Goal: Task Accomplishment & Management: Manage account settings

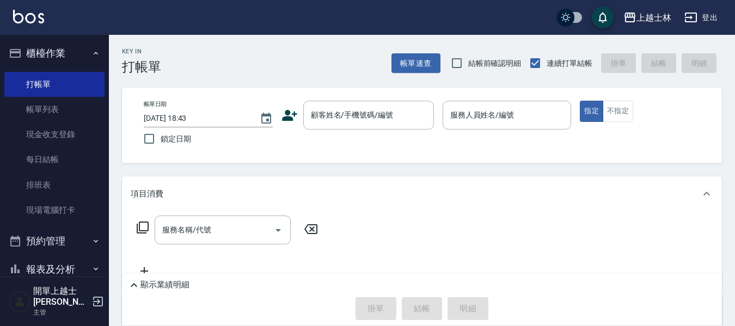
click at [294, 117] on icon at bounding box center [289, 115] width 16 height 16
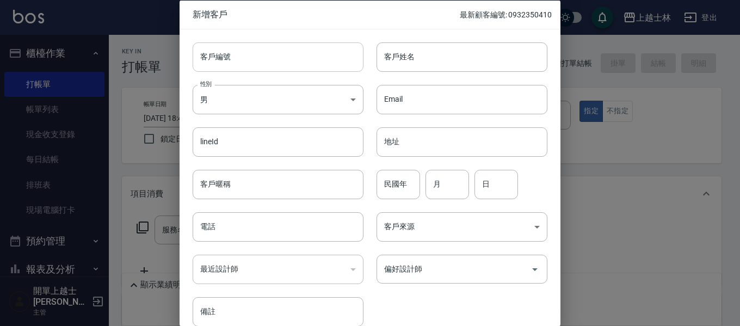
click at [283, 56] on input "客戶編號" at bounding box center [278, 56] width 171 height 29
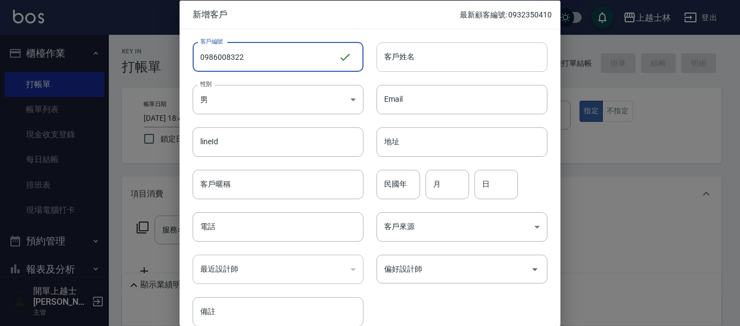
type input "0986008322"
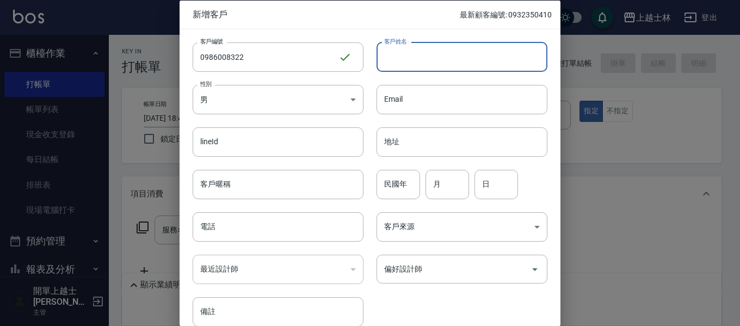
click at [419, 66] on input "客戶姓名" at bounding box center [462, 56] width 171 height 29
type input "c"
type input "[PERSON_NAME]"
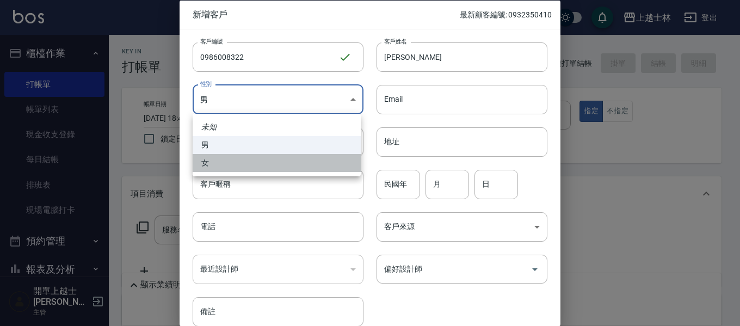
click at [327, 165] on li "女" at bounding box center [277, 163] width 168 height 18
type input "[DEMOGRAPHIC_DATA]"
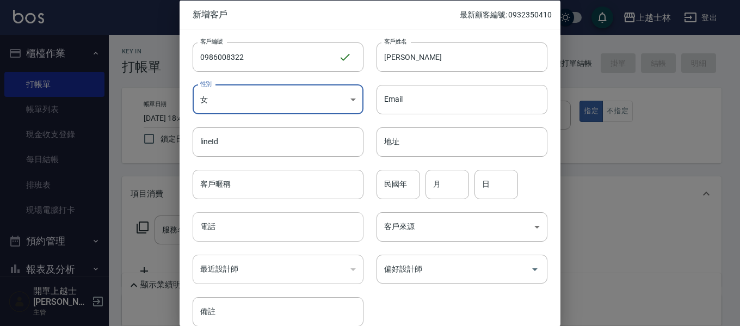
click at [293, 226] on input "電話" at bounding box center [278, 226] width 171 height 29
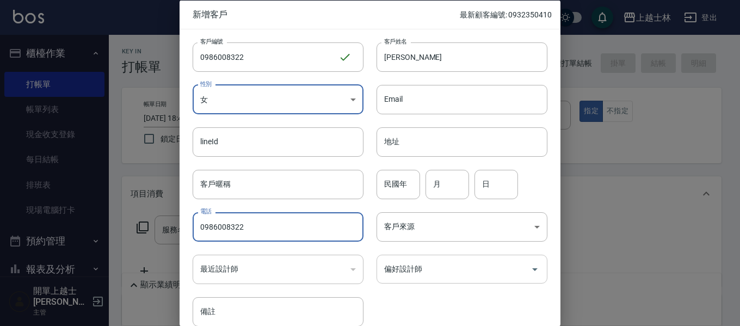
type input "0986008322"
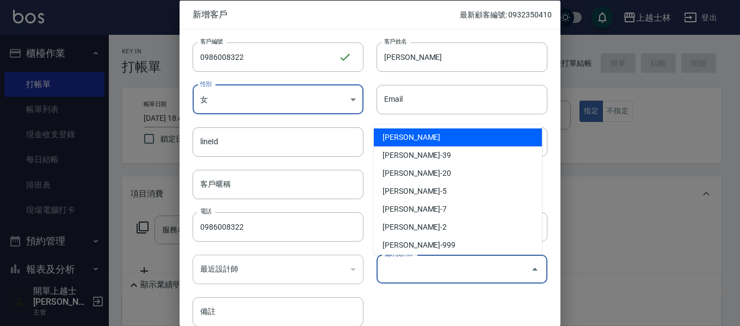
click at [416, 272] on input "偏好設計師" at bounding box center [454, 269] width 145 height 19
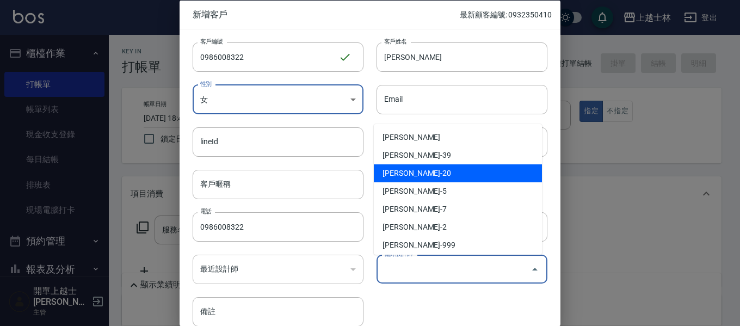
scroll to position [54, 0]
click at [426, 173] on li "[PERSON_NAME]-2" at bounding box center [458, 173] width 168 height 18
type input "[PERSON_NAME]"
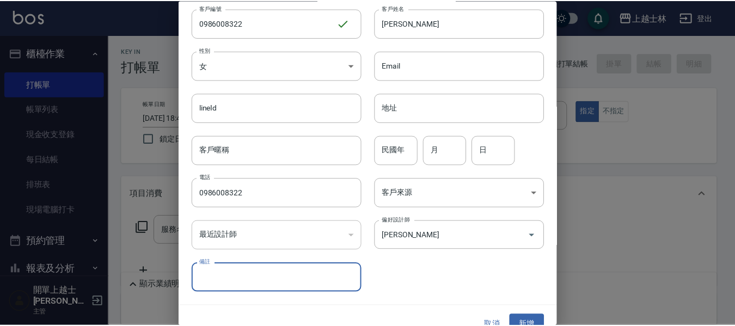
scroll to position [51, 0]
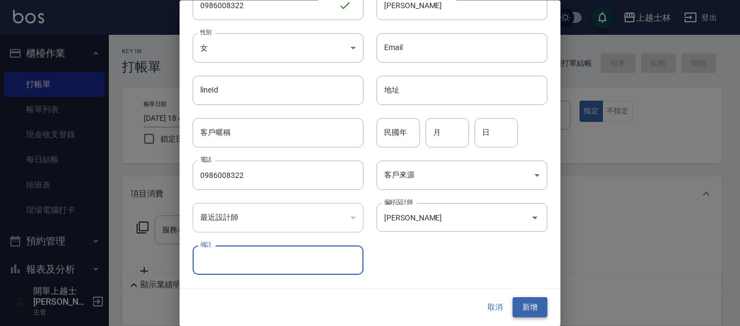
click at [520, 303] on button "新增" at bounding box center [530, 308] width 35 height 20
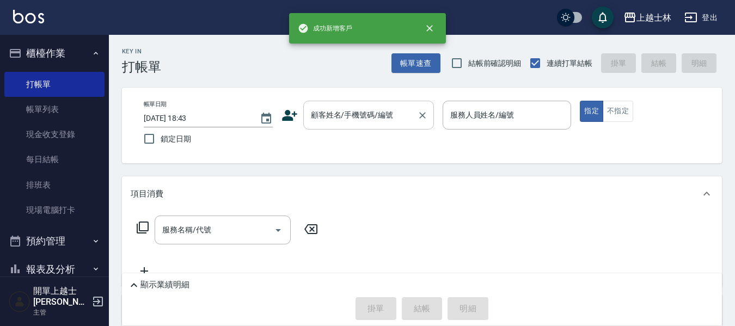
click at [356, 109] on div "顧客姓名/手機號碼/編號 顧客姓名/手機號碼/編號" at bounding box center [368, 115] width 131 height 29
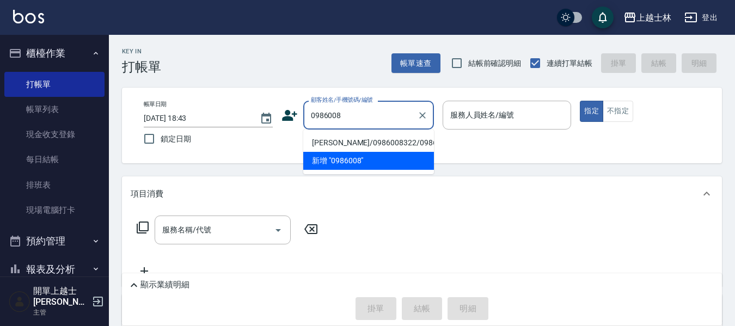
click at [378, 148] on li "[PERSON_NAME]/0986008322/0986008322" at bounding box center [368, 143] width 131 height 18
type input "[PERSON_NAME]/0986008322/0986008322"
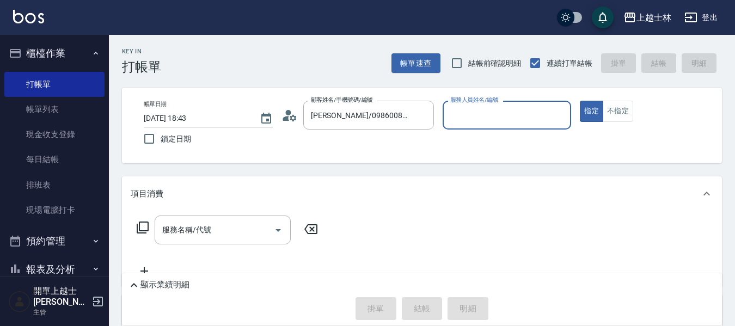
type input "小媛-2"
click at [623, 115] on button "不指定" at bounding box center [617, 111] width 30 height 21
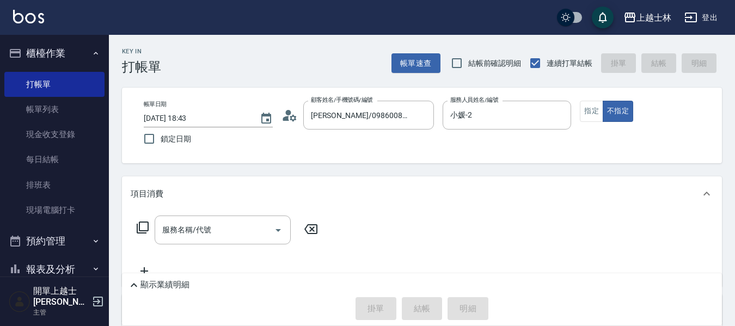
click at [145, 226] on icon at bounding box center [142, 227] width 13 height 13
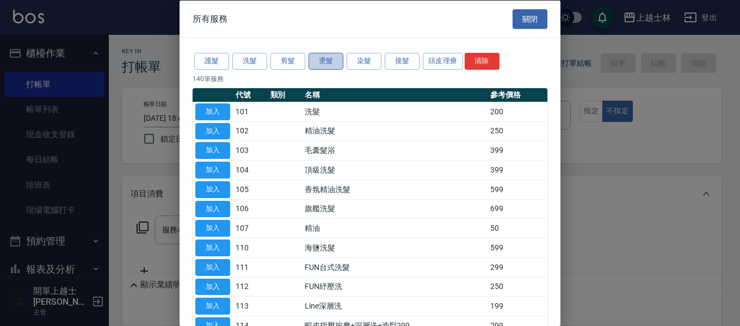
click at [337, 62] on button "燙髮" at bounding box center [326, 61] width 35 height 17
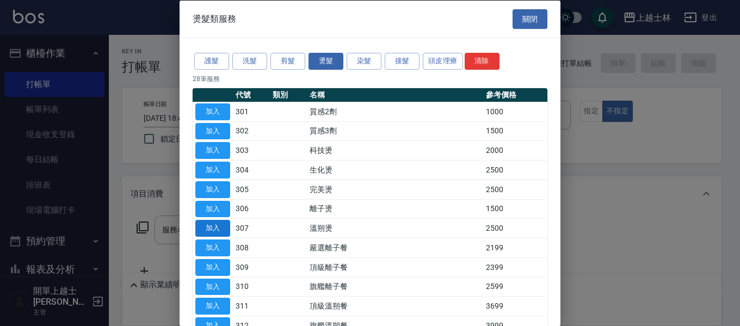
click at [208, 229] on button "加入" at bounding box center [212, 228] width 35 height 17
type input "溫朔燙(307)"
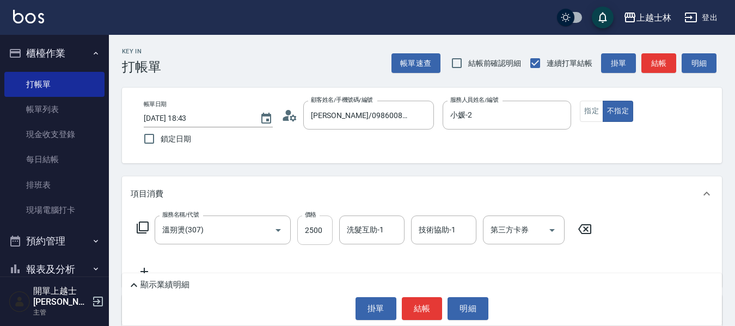
click at [321, 229] on input "2500" at bounding box center [314, 230] width 35 height 29
type input "1599"
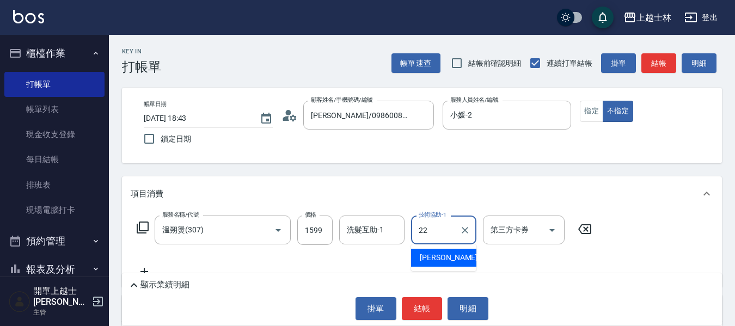
type input "[PERSON_NAME]-22"
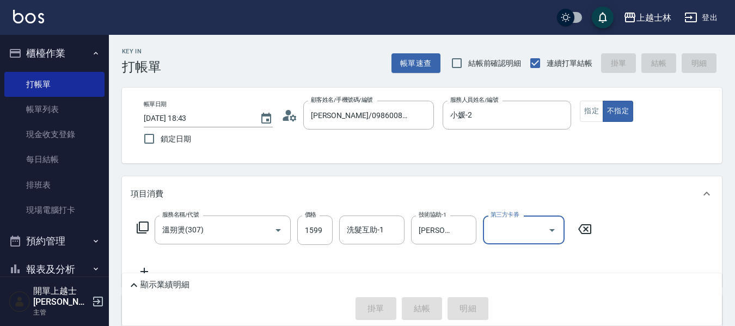
type input "[DATE] 18:45"
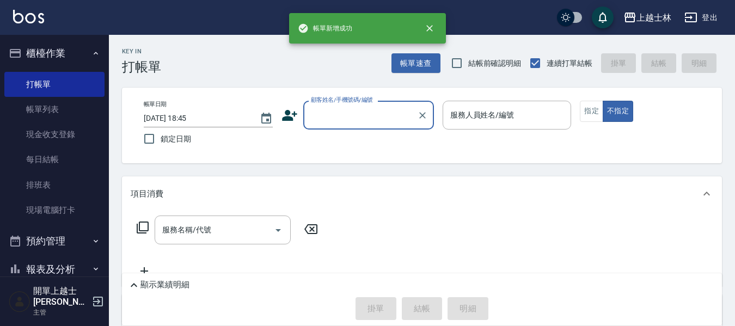
scroll to position [0, 0]
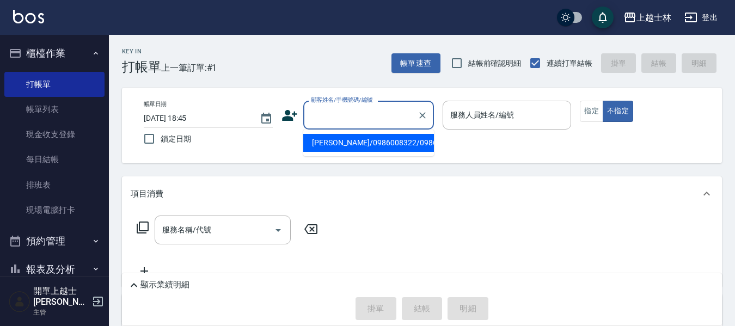
click at [358, 118] on input "顧客姓名/手機號碼/編號" at bounding box center [360, 115] width 104 height 19
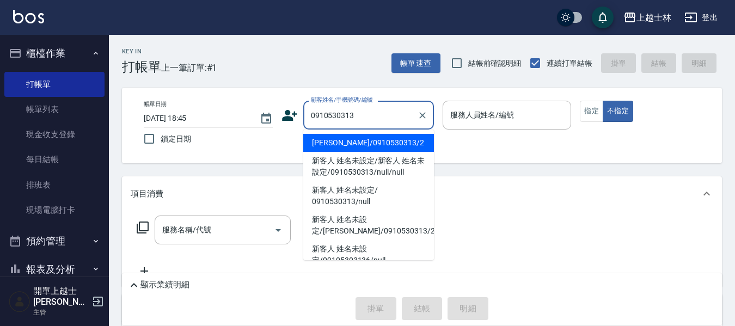
type input "[PERSON_NAME]/0910530313/2"
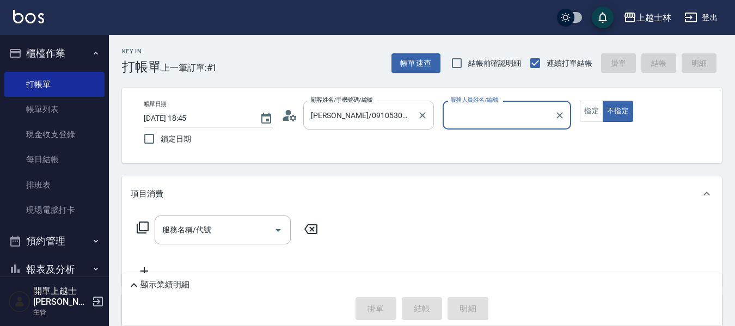
type input "小媛-2"
click at [602, 101] on button "不指定" at bounding box center [617, 111] width 30 height 21
type button "false"
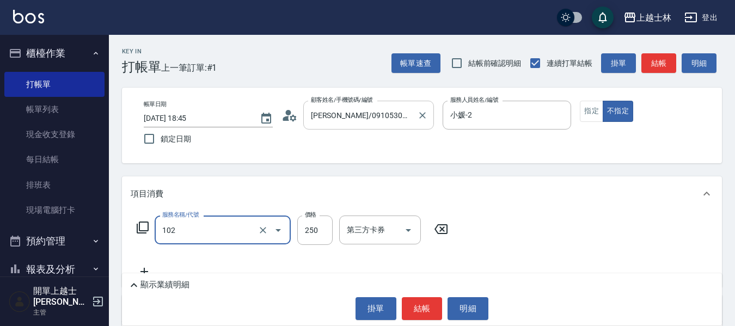
type input "精油洗髮(102)"
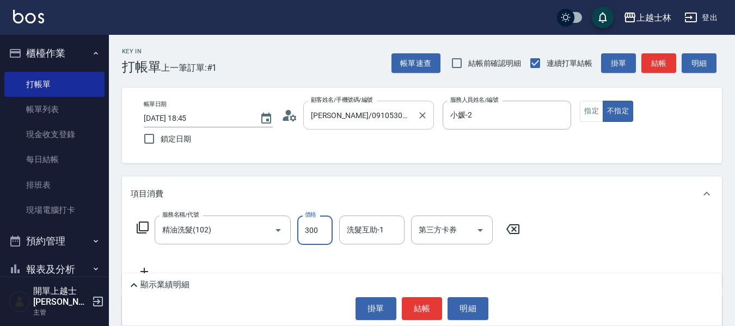
type input "300"
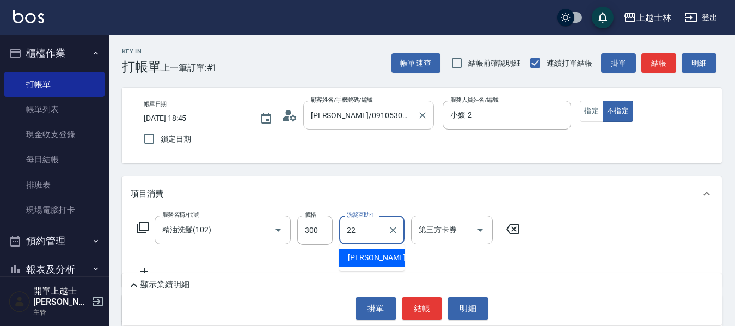
type input "[PERSON_NAME]-22"
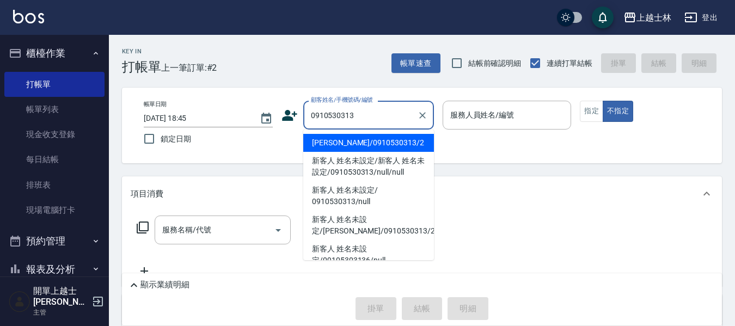
type input "[PERSON_NAME]/0910530313/2"
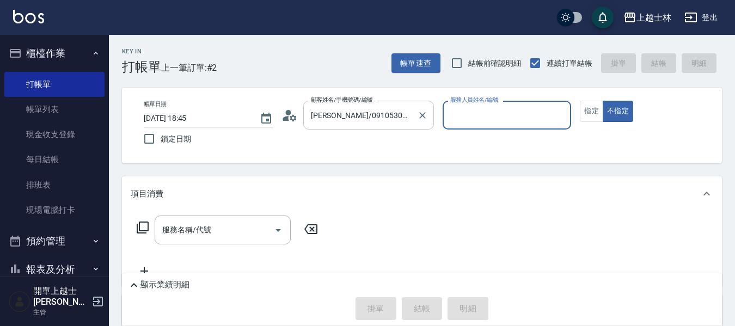
type input "小媛-2"
click at [602, 101] on button "不指定" at bounding box center [617, 111] width 30 height 21
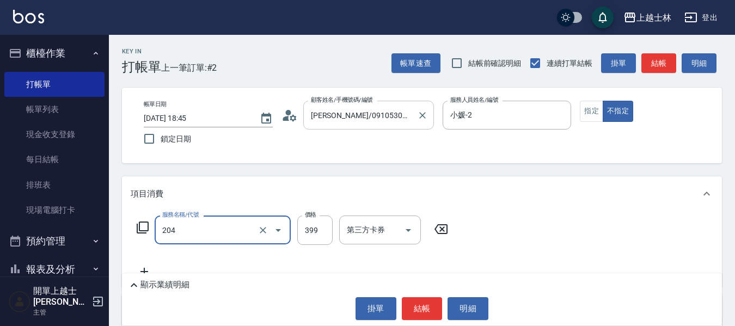
type input "A級洗+剪(204)"
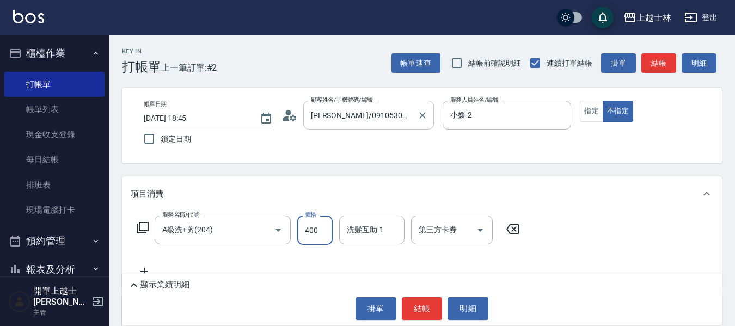
type input "400"
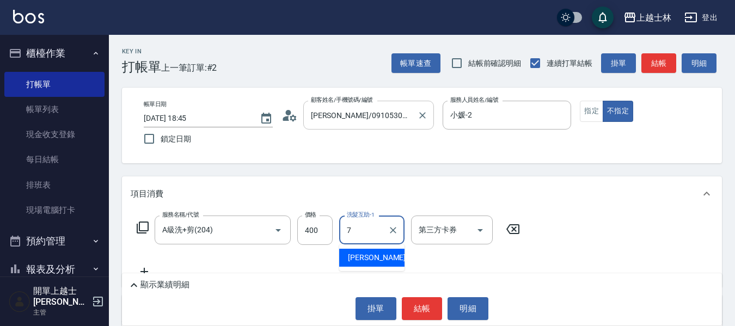
type input "[PERSON_NAME]-7"
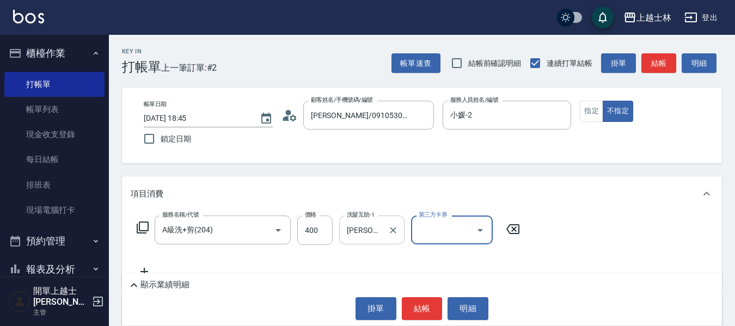
click at [374, 225] on input "[PERSON_NAME]-7" at bounding box center [363, 229] width 39 height 19
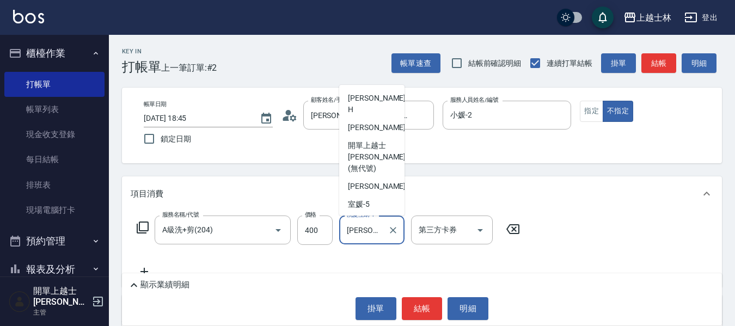
scroll to position [11, 0]
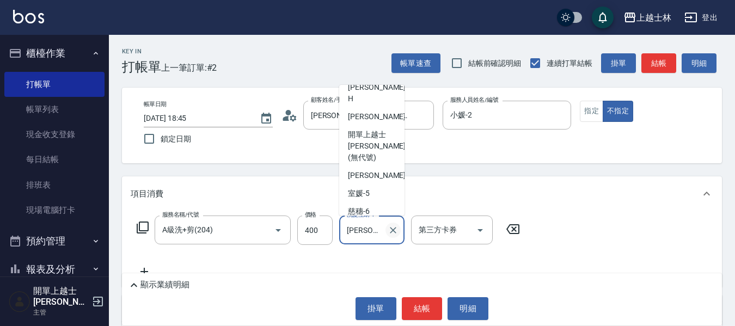
click at [390, 226] on icon "Clear" at bounding box center [392, 230] width 11 height 11
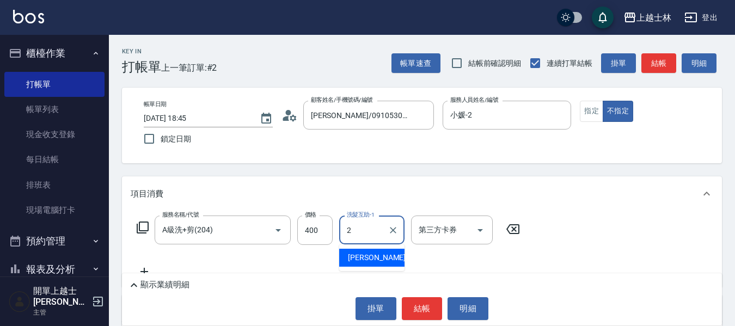
scroll to position [0, 0]
type input "[PERSON_NAME]-22"
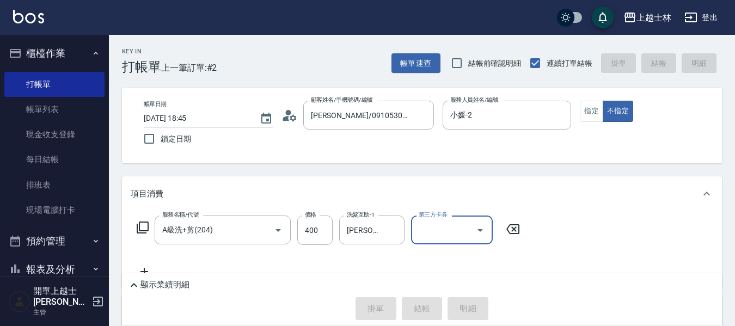
type input "[DATE] 18:46"
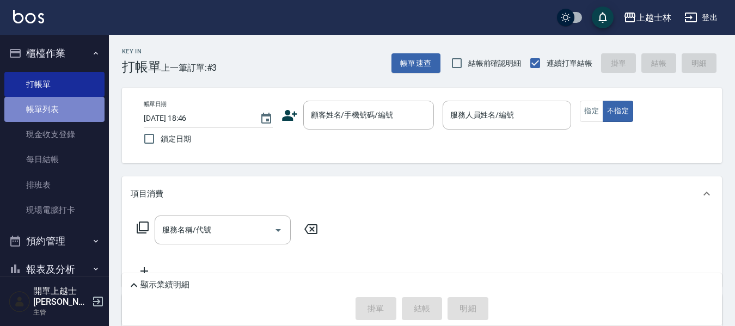
click at [61, 106] on link "帳單列表" at bounding box center [54, 109] width 100 height 25
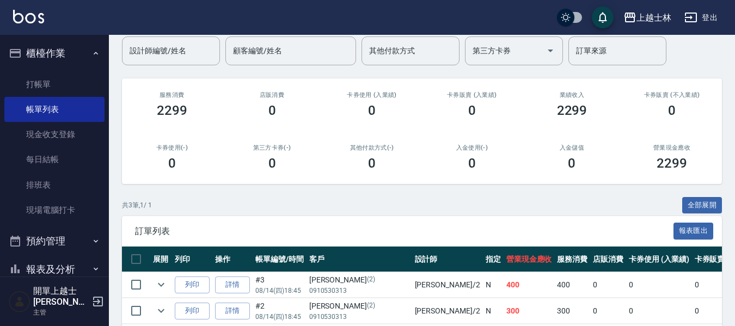
scroll to position [109, 0]
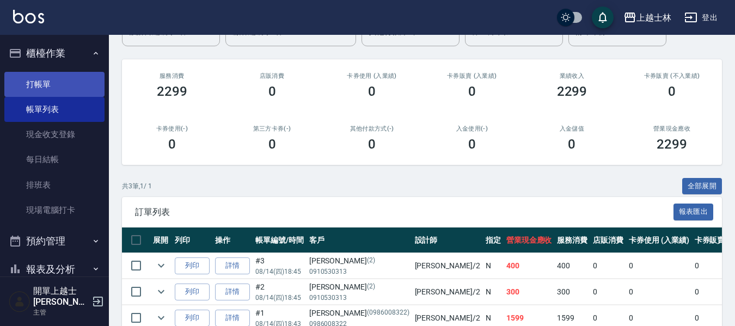
click at [64, 83] on link "打帳單" at bounding box center [54, 84] width 100 height 25
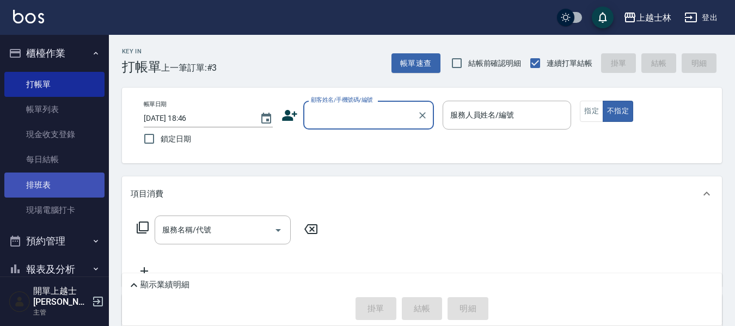
click at [80, 184] on link "排班表" at bounding box center [54, 185] width 100 height 25
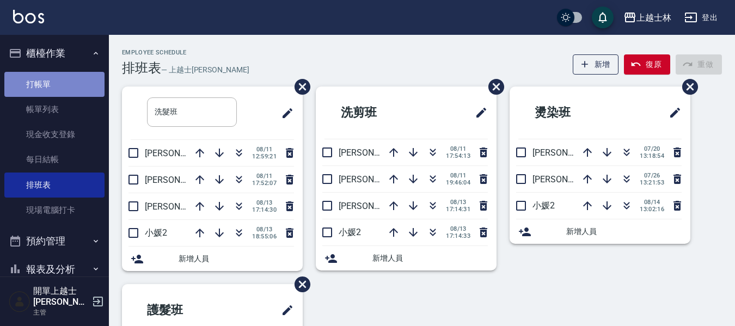
click at [59, 82] on link "打帳單" at bounding box center [54, 84] width 100 height 25
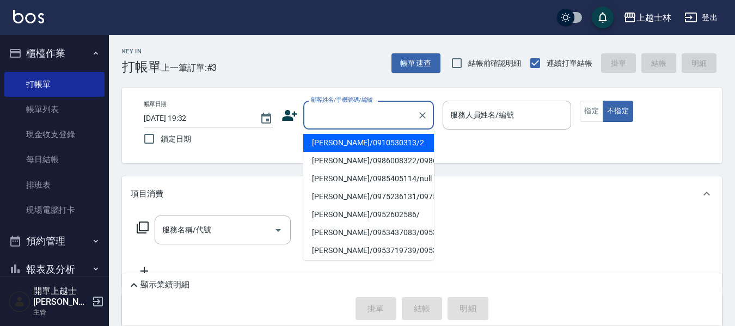
click at [338, 122] on input "顧客姓名/手機號碼/編號" at bounding box center [360, 115] width 104 height 19
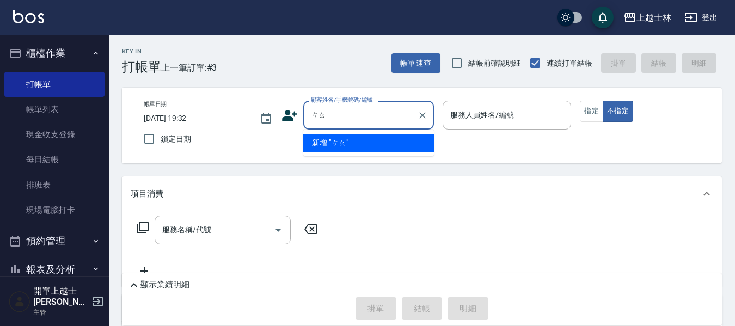
type input "操"
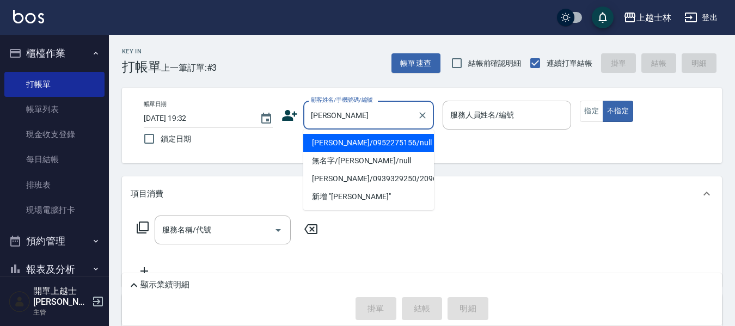
click at [385, 138] on li "[PERSON_NAME]/0952275156/null" at bounding box center [368, 143] width 131 height 18
type input "[PERSON_NAME]/0952275156/null"
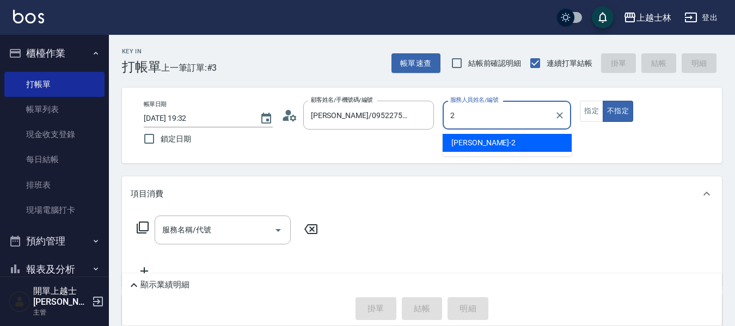
type input "小媛-2"
type button "false"
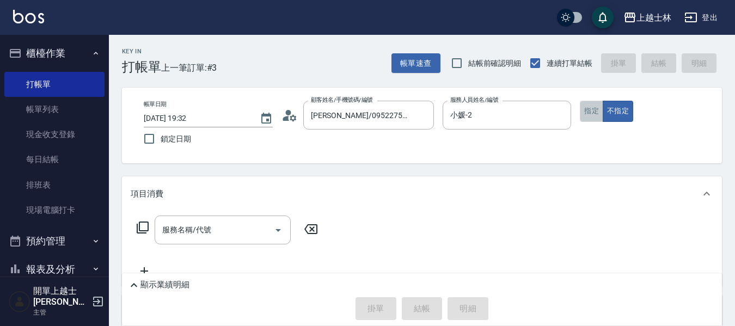
click at [599, 116] on button "指定" at bounding box center [591, 111] width 23 height 21
click at [138, 220] on div "服務名稱/代號 服務名稱/代號" at bounding box center [228, 230] width 194 height 29
click at [143, 226] on icon at bounding box center [142, 227] width 13 height 13
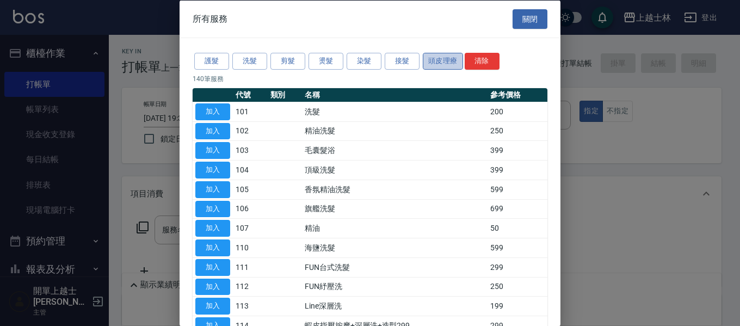
click at [434, 60] on button "頭皮理療" at bounding box center [443, 61] width 40 height 17
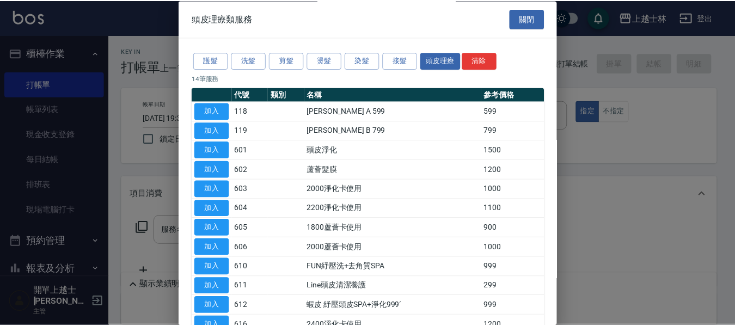
scroll to position [54, 0]
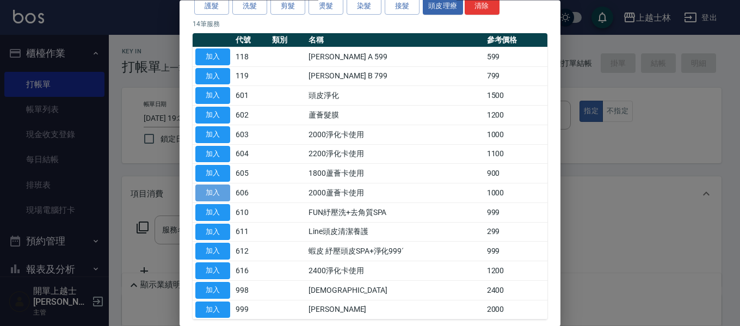
click at [222, 192] on button "加入" at bounding box center [212, 193] width 35 height 17
type input "2000蘆薈卡使用(606)"
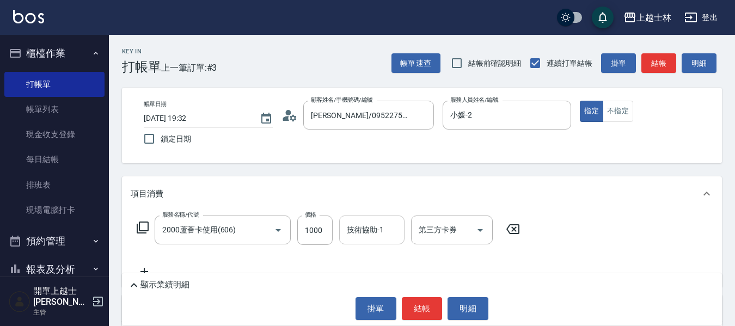
click at [375, 233] on div "技術協助-1 技術協助-1" at bounding box center [371, 230] width 65 height 29
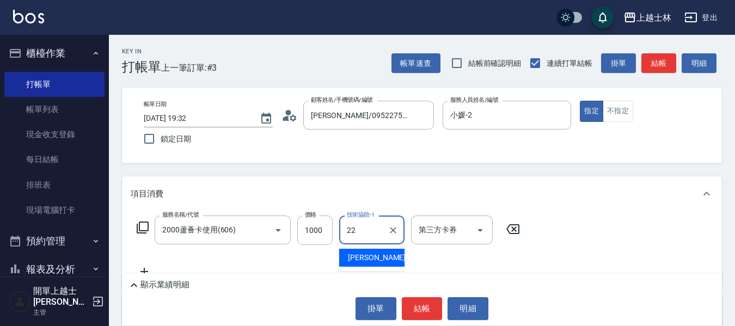
type input "[PERSON_NAME]-22"
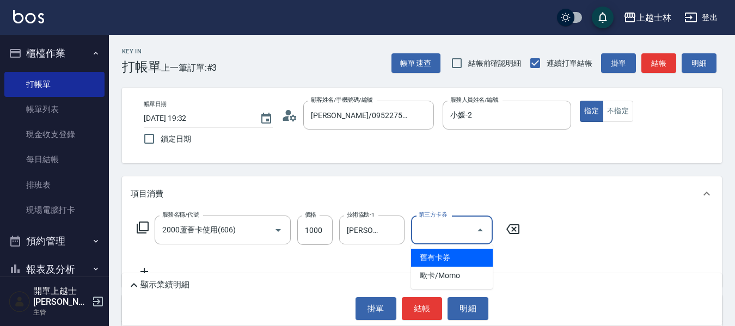
click at [441, 233] on input "第三方卡券" at bounding box center [444, 229] width 56 height 19
click at [442, 255] on span "舊有卡券" at bounding box center [452, 258] width 82 height 18
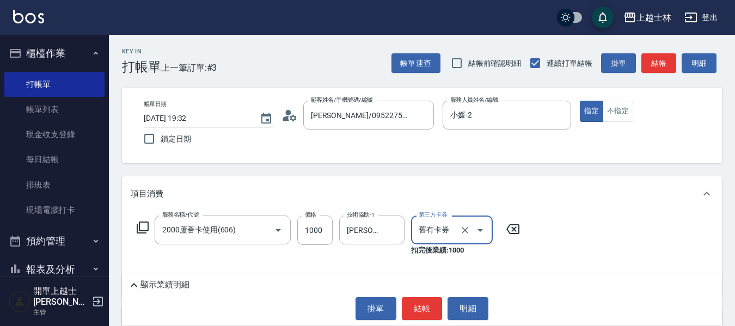
type input "舊有卡券"
click at [422, 307] on button "結帳" at bounding box center [422, 308] width 41 height 23
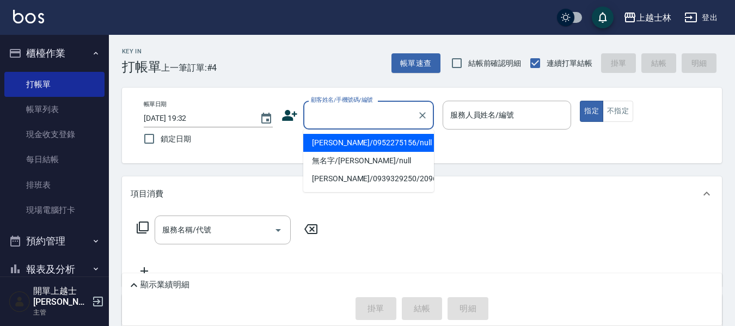
click at [363, 122] on input "顧客姓名/手機號碼/編號" at bounding box center [360, 115] width 104 height 19
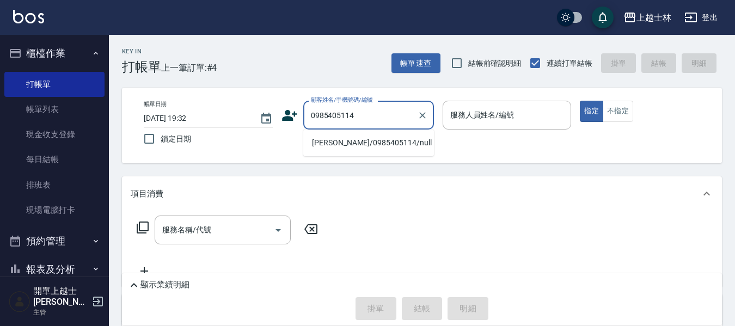
type input "[PERSON_NAME]/0985405114/null"
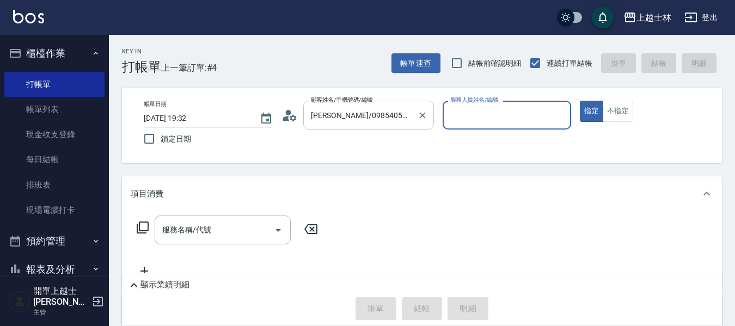
type input "[PERSON_NAME]-8"
click at [580, 101] on button "指定" at bounding box center [591, 111] width 23 height 21
type button "true"
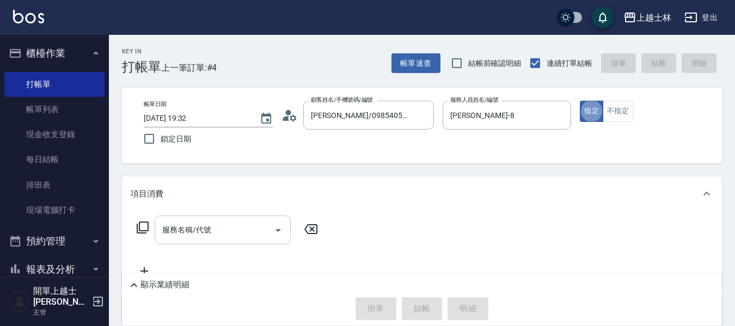
click at [167, 236] on input "服務名稱/代號" at bounding box center [214, 229] width 110 height 19
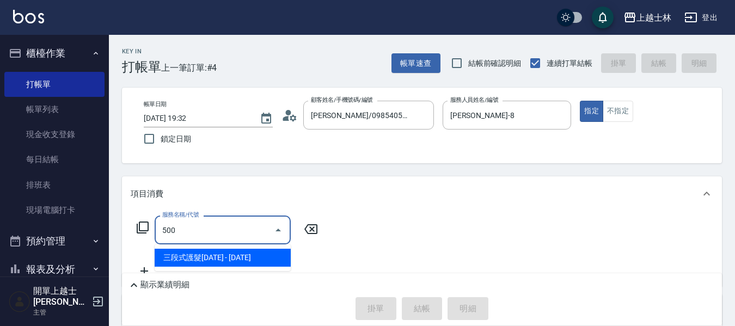
type input "三段式護髮1500(520)"
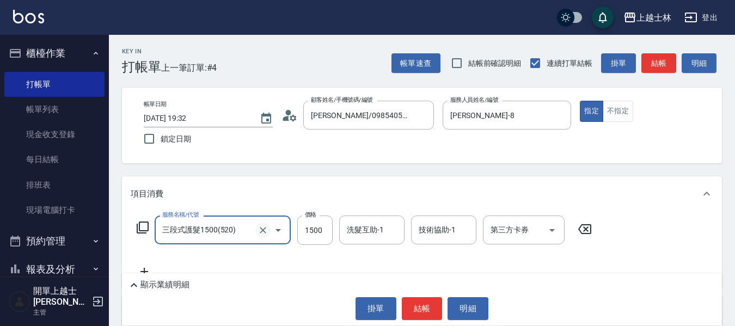
click at [264, 226] on icon "Clear" at bounding box center [262, 230] width 11 height 11
click at [239, 224] on input "服務名稱/代號" at bounding box center [207, 229] width 96 height 19
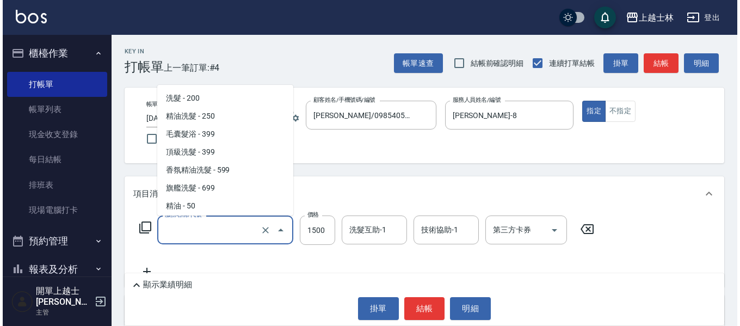
scroll to position [1304, 0]
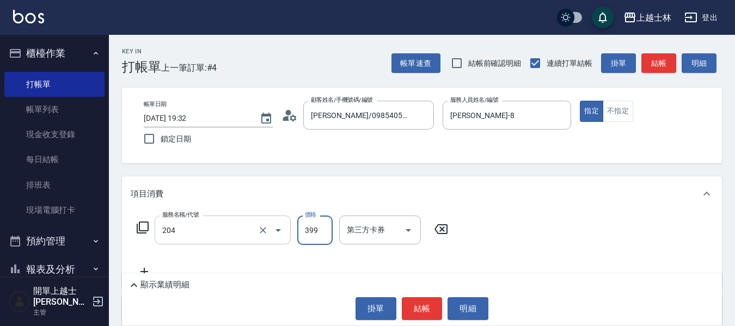
type input "A級洗+剪(204)"
type input "500"
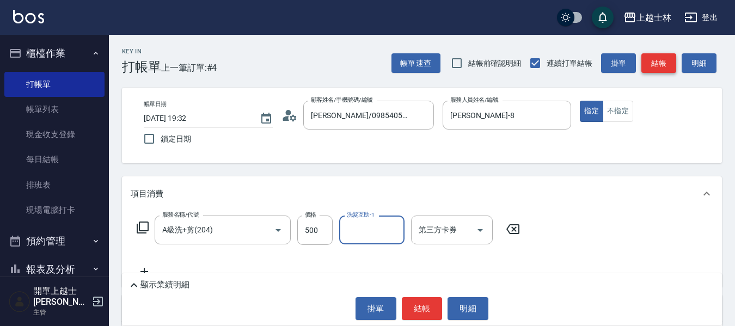
click at [662, 63] on button "結帳" at bounding box center [658, 63] width 35 height 20
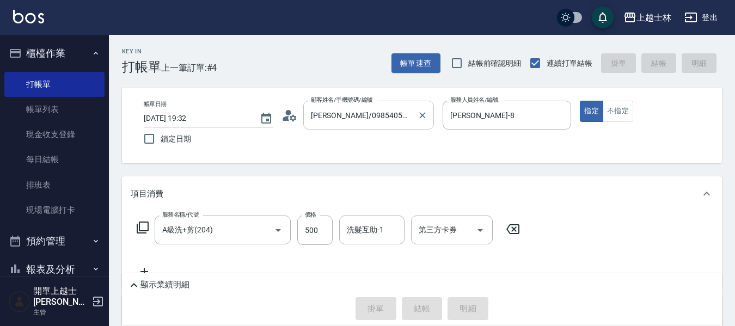
type input "[DATE] 20:01"
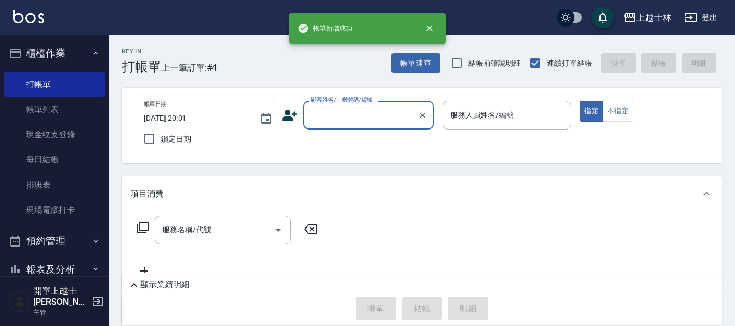
click at [343, 118] on input "顧客姓名/手機號碼/編號" at bounding box center [360, 115] width 104 height 19
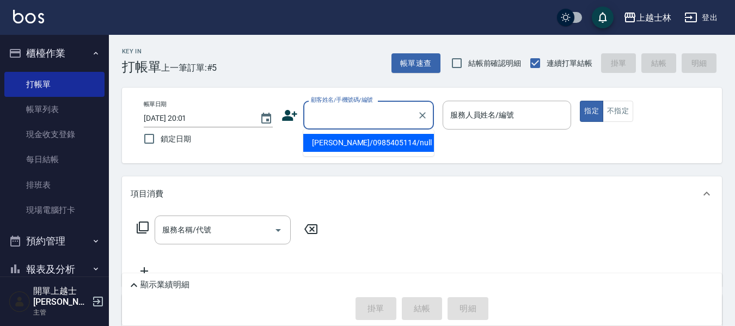
click at [352, 139] on li "[PERSON_NAME]/0985405114/null" at bounding box center [368, 143] width 131 height 18
type input "[PERSON_NAME]/0985405114/null"
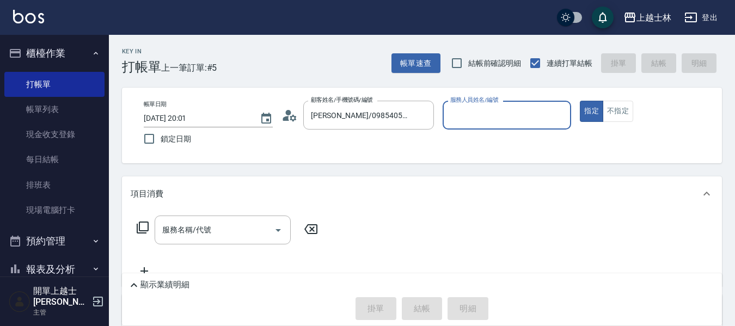
type input "[PERSON_NAME]-8"
click at [237, 226] on input "服務名稱/代號" at bounding box center [214, 229] width 110 height 19
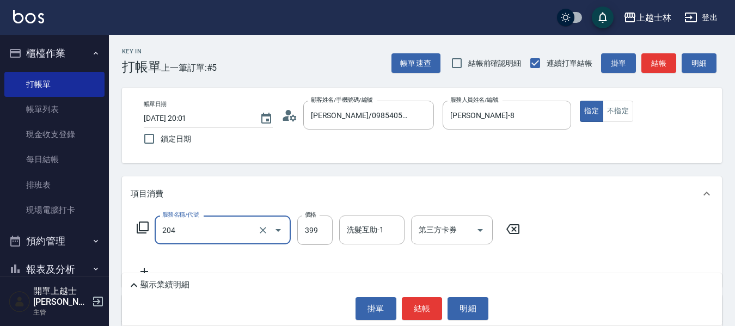
type input "A級洗+剪(204)"
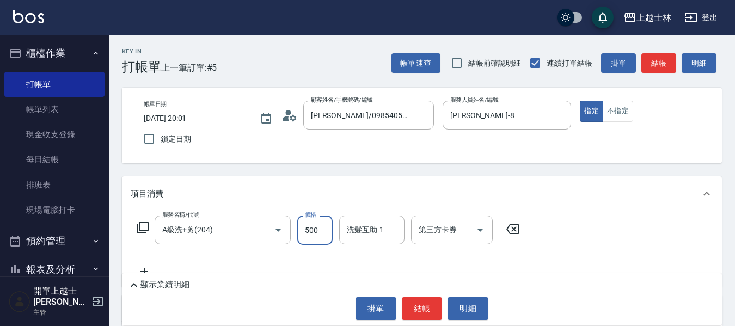
type input "500"
click at [655, 61] on button "結帳" at bounding box center [658, 63] width 35 height 20
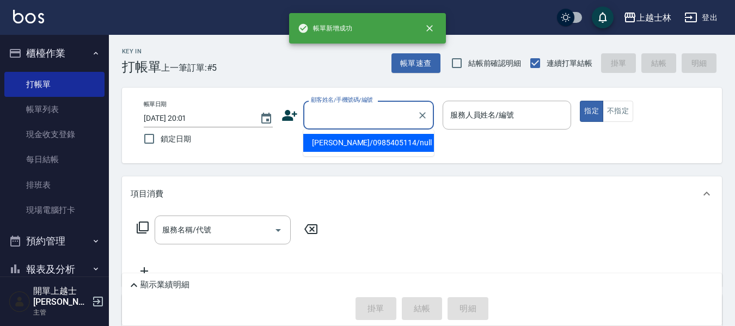
click at [362, 118] on input "顧客姓名/手機號碼/編號" at bounding box center [360, 115] width 104 height 19
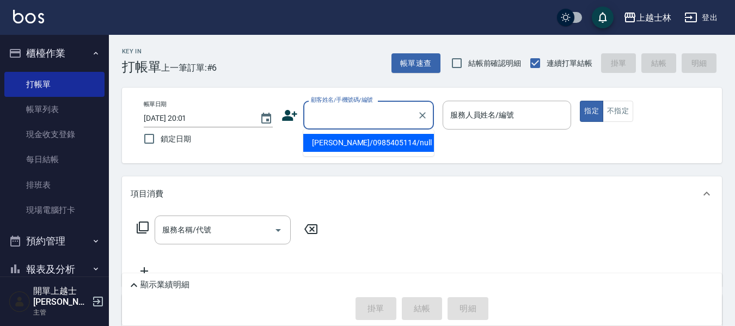
click at [365, 147] on li "[PERSON_NAME]/0985405114/null" at bounding box center [368, 143] width 131 height 18
type input "[PERSON_NAME]/0985405114/null"
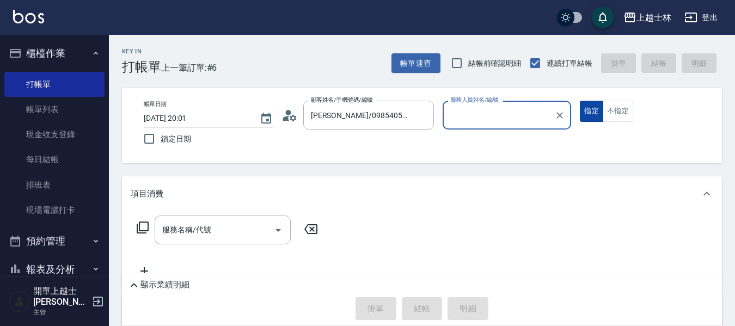
type input "[PERSON_NAME]-8"
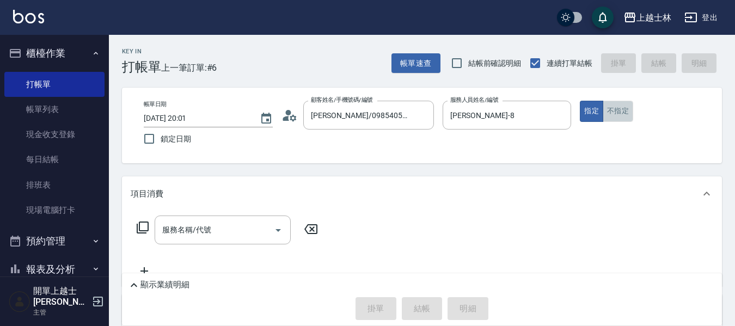
drag, startPoint x: 611, startPoint y: 110, endPoint x: 545, endPoint y: 148, distance: 76.1
click at [610, 110] on button "不指定" at bounding box center [617, 111] width 30 height 21
click at [215, 227] on input "服務名稱/代號" at bounding box center [214, 229] width 110 height 19
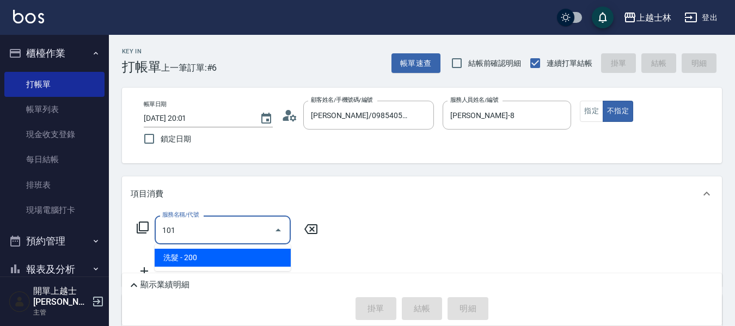
type input "洗髮(101)"
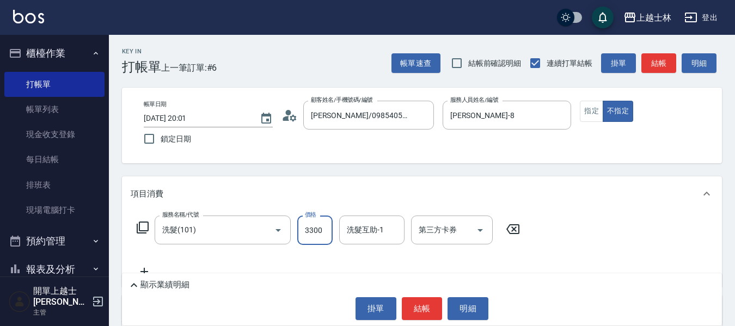
click at [325, 230] on input "3300" at bounding box center [314, 230] width 35 height 29
type input "300"
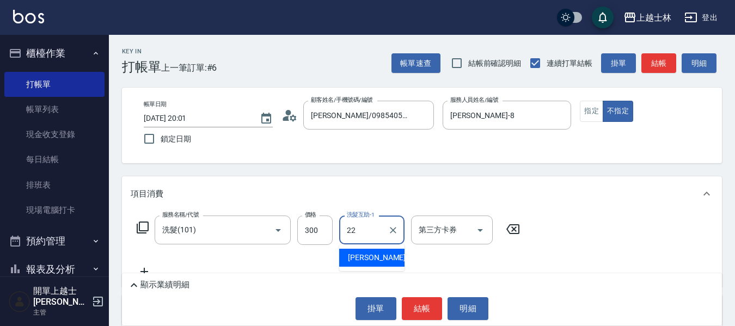
type input "[PERSON_NAME]-22"
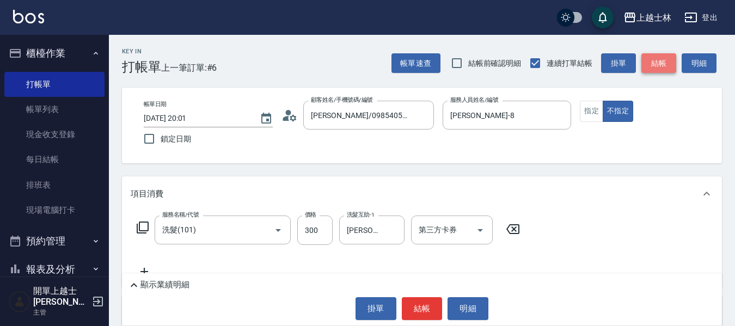
click at [655, 66] on button "結帳" at bounding box center [658, 63] width 35 height 20
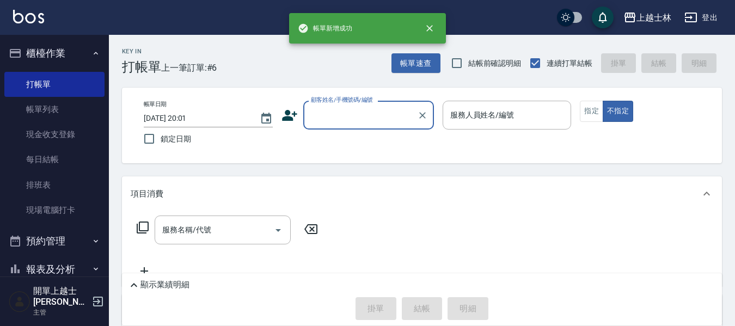
click at [383, 112] on input "顧客姓名/手機號碼/編號" at bounding box center [360, 115] width 104 height 19
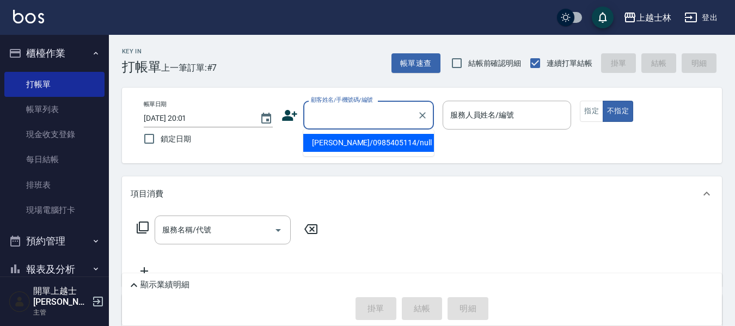
click at [392, 145] on li "[PERSON_NAME]/0985405114/null" at bounding box center [368, 143] width 131 height 18
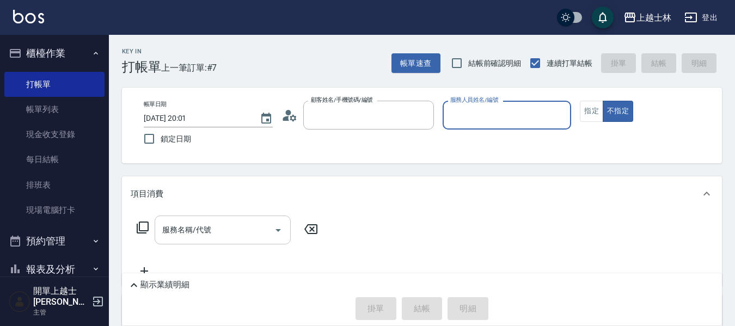
type input "[PERSON_NAME]/0985405114/null"
click at [225, 225] on input "服務名稱/代號" at bounding box center [214, 229] width 110 height 19
type input "[PERSON_NAME]-8"
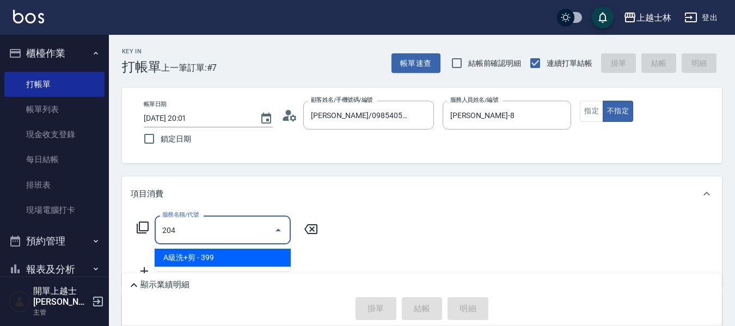
type input "A級洗+剪(204)"
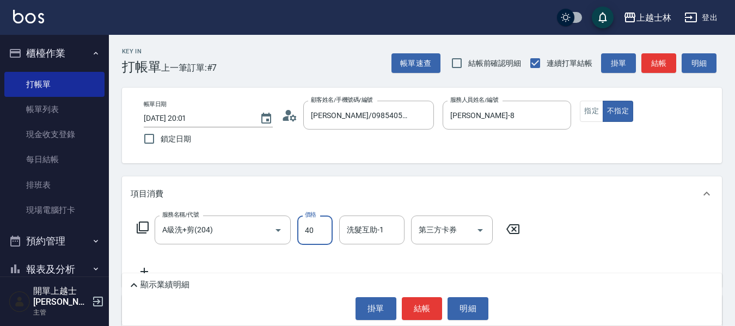
type input "400"
click at [647, 69] on button "結帳" at bounding box center [658, 63] width 35 height 20
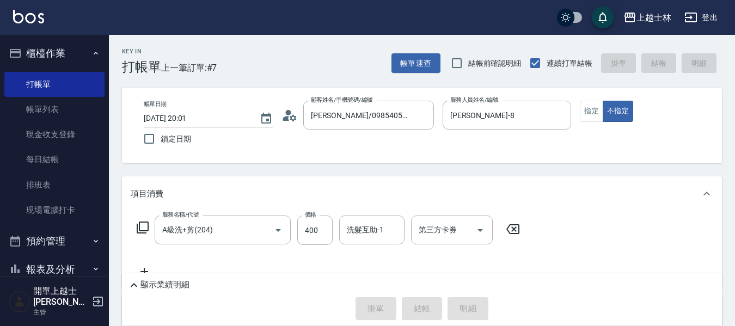
type input "[DATE] 20:02"
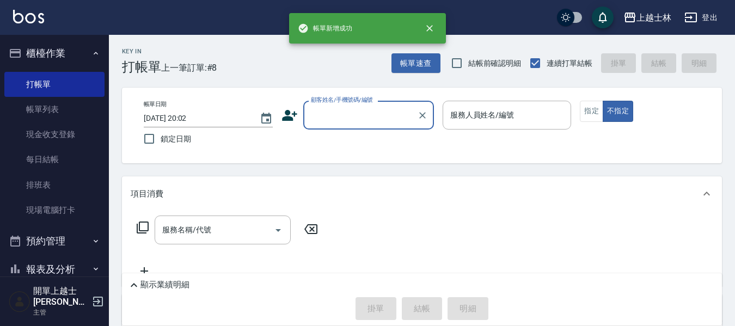
click at [346, 113] on input "顧客姓名/手機號碼/編號" at bounding box center [360, 115] width 104 height 19
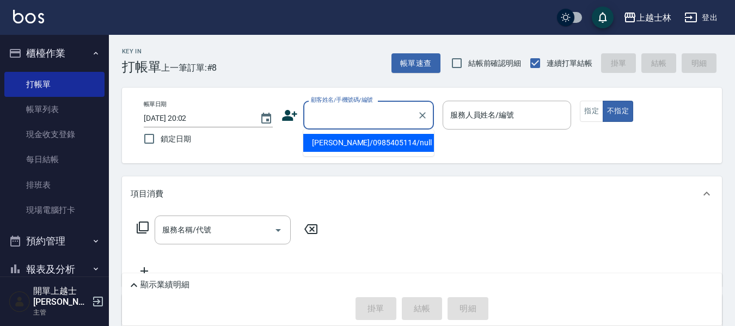
click at [344, 149] on li "[PERSON_NAME]/0985405114/null" at bounding box center [368, 143] width 131 height 18
type input "[PERSON_NAME]/0985405114/null"
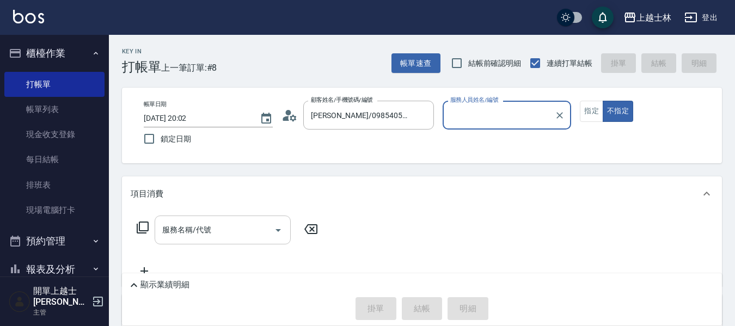
type input "[PERSON_NAME]-8"
click at [175, 230] on input "服務名稱/代號" at bounding box center [214, 229] width 110 height 19
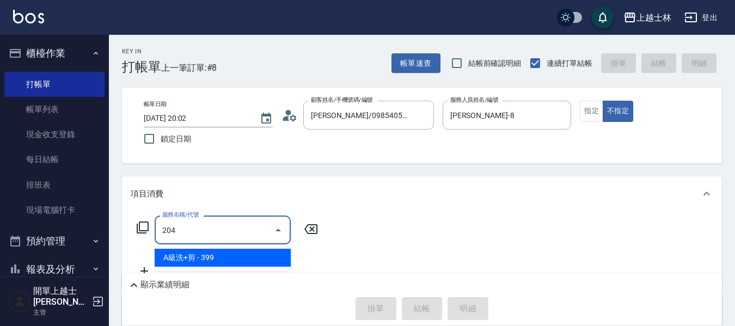
type input "A級洗+剪(204)"
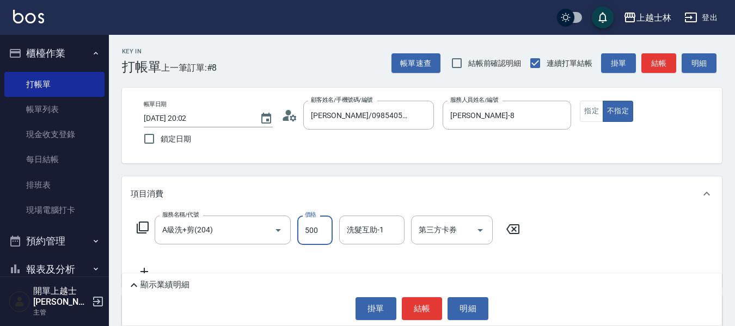
type input "500"
click at [662, 60] on button "結帳" at bounding box center [658, 63] width 35 height 20
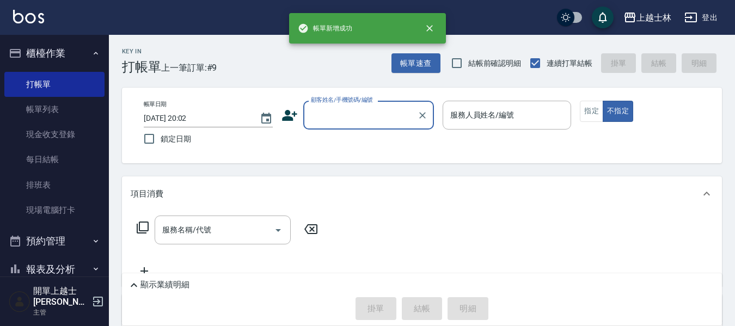
click at [344, 106] on input "顧客姓名/手機號碼/編號" at bounding box center [360, 115] width 104 height 19
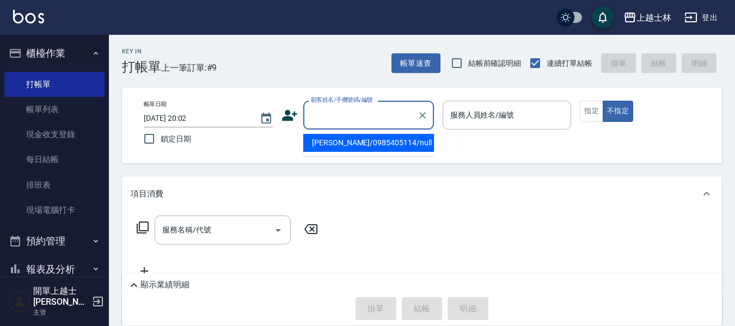
click at [364, 150] on li "[PERSON_NAME]/0985405114/null" at bounding box center [368, 143] width 131 height 18
type input "[PERSON_NAME]/0985405114/null"
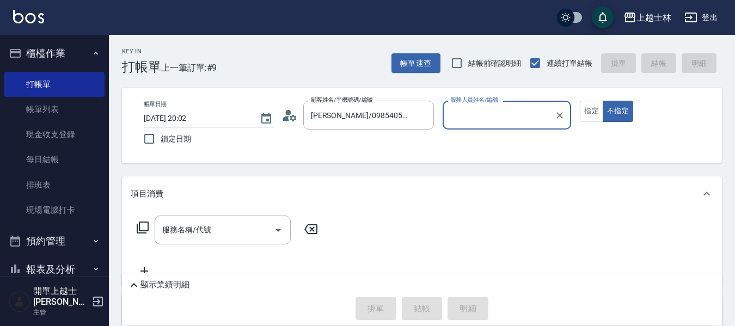
type input "[PERSON_NAME]-8"
drag, startPoint x: 35, startPoint y: 104, endPoint x: 321, endPoint y: 193, distance: 298.7
click at [35, 104] on link "帳單列表" at bounding box center [54, 109] width 100 height 25
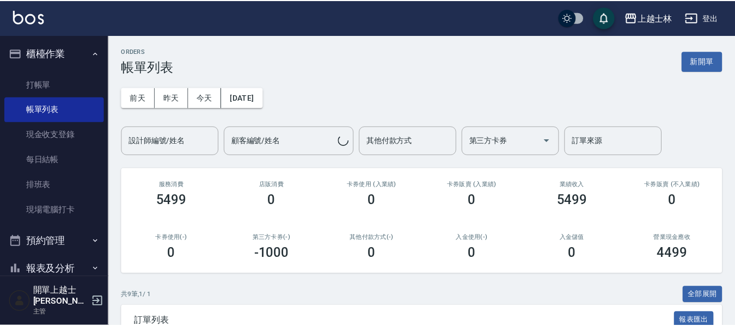
scroll to position [109, 0]
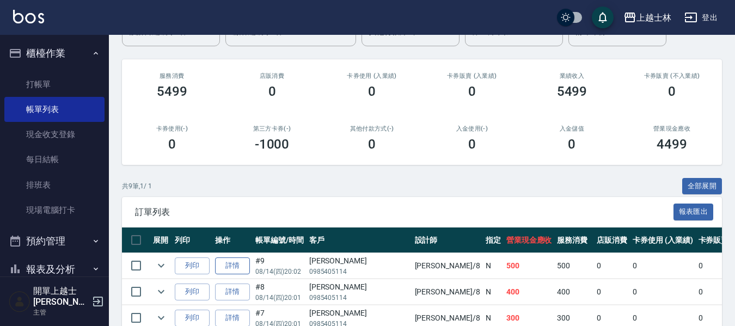
click at [233, 267] on link "詳情" at bounding box center [232, 265] width 35 height 17
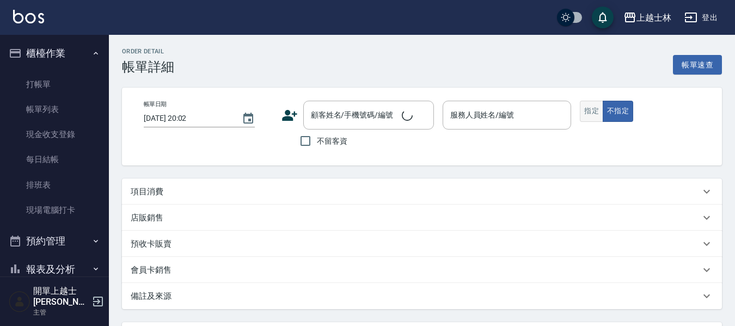
click at [585, 115] on button "指定" at bounding box center [591, 111] width 23 height 21
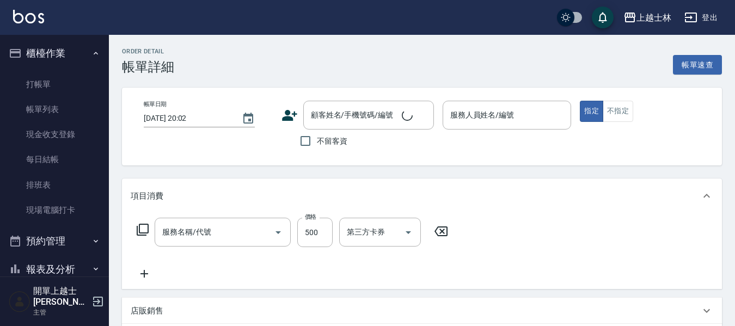
scroll to position [114, 0]
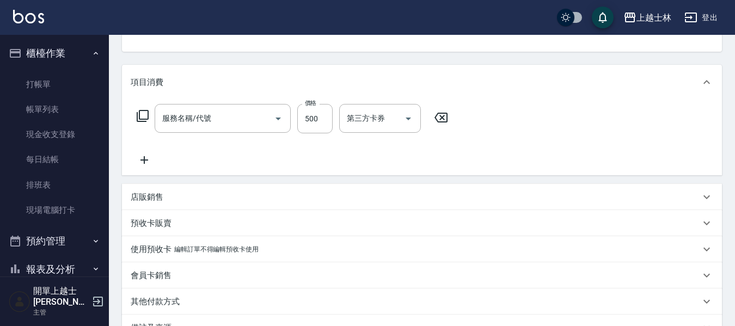
type input "[PERSON_NAME]-8"
type input "A級洗+剪(204)"
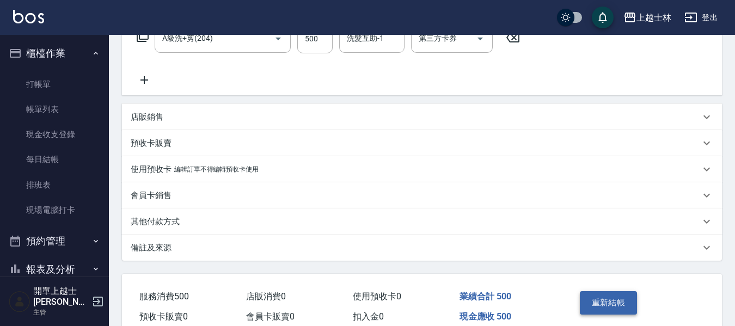
click at [586, 293] on button "重新結帳" at bounding box center [609, 302] width 58 height 23
type input "[PERSON_NAME]/0985405114/null"
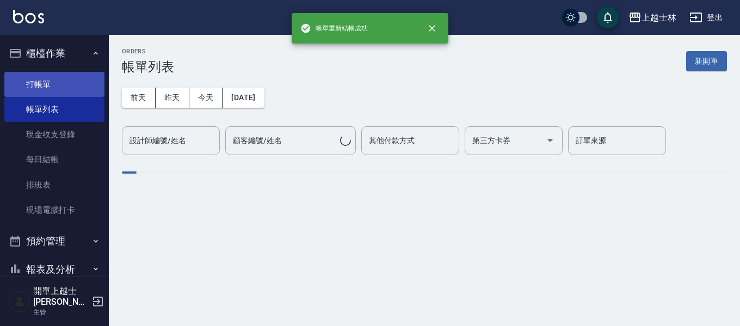
click at [51, 79] on link "打帳單" at bounding box center [54, 84] width 100 height 25
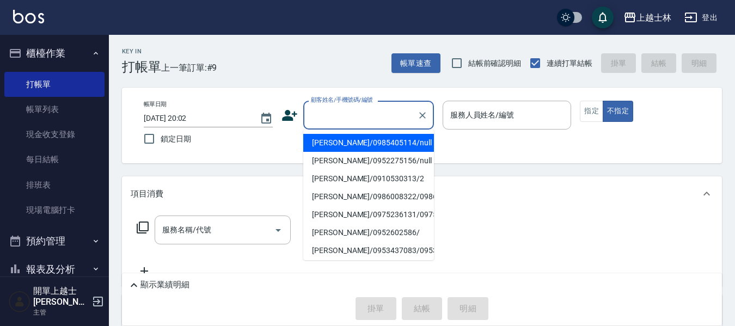
click at [328, 115] on input "顧客姓名/手機號碼/編號" at bounding box center [360, 115] width 104 height 19
click at [353, 146] on li "[PERSON_NAME]/0985405114/null" at bounding box center [368, 143] width 131 height 18
type input "[PERSON_NAME]/0985405114/null"
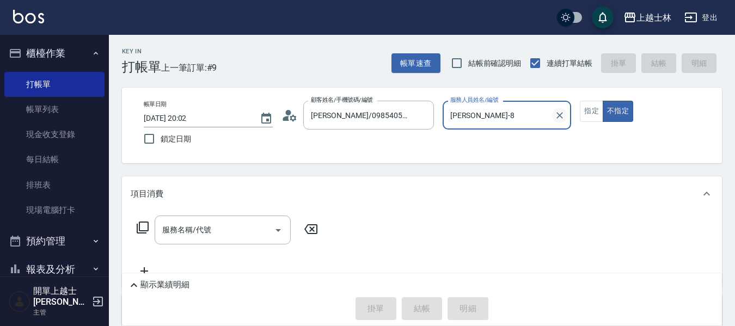
type input "[PERSON_NAME]-8"
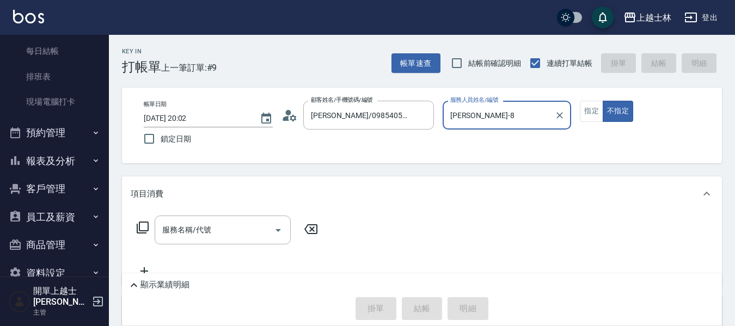
scroll to position [109, 0]
click at [60, 156] on button "報表及分析" at bounding box center [54, 160] width 100 height 28
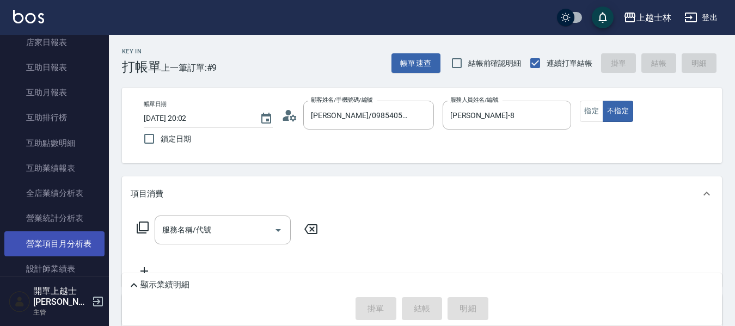
scroll to position [327, 0]
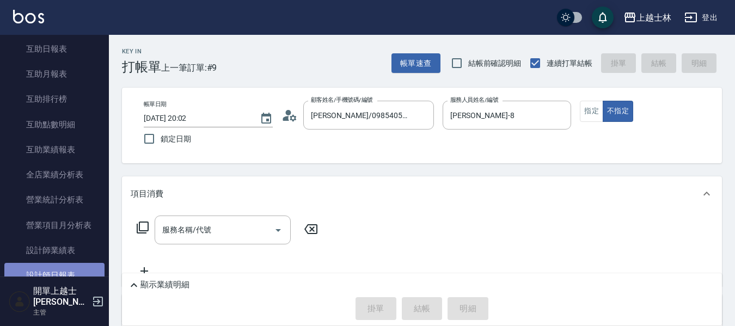
click at [82, 268] on link "設計師日報表" at bounding box center [54, 275] width 100 height 25
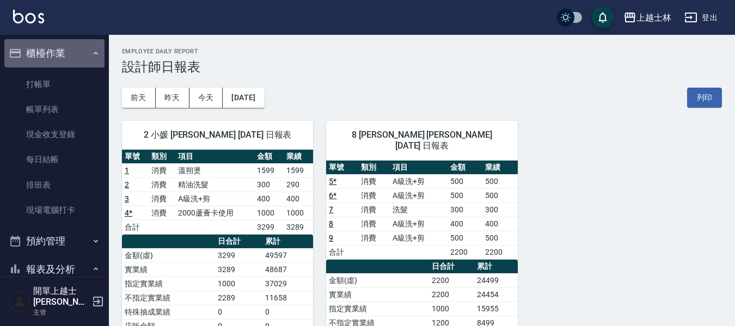
click at [75, 59] on button "櫃檯作業" at bounding box center [54, 53] width 100 height 28
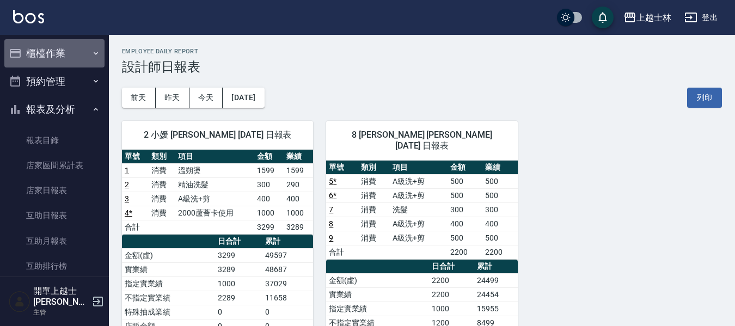
click at [75, 59] on button "櫃檯作業" at bounding box center [54, 53] width 100 height 28
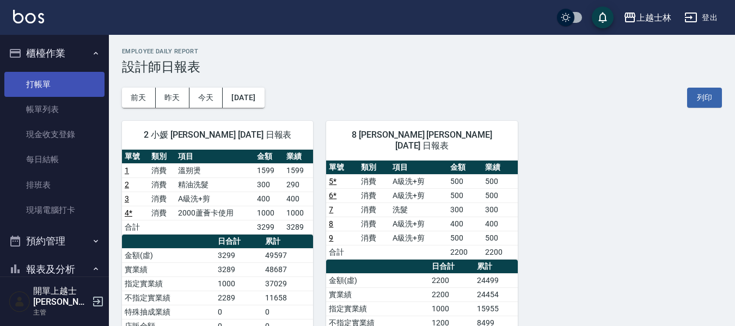
click at [61, 91] on link "打帳單" at bounding box center [54, 84] width 100 height 25
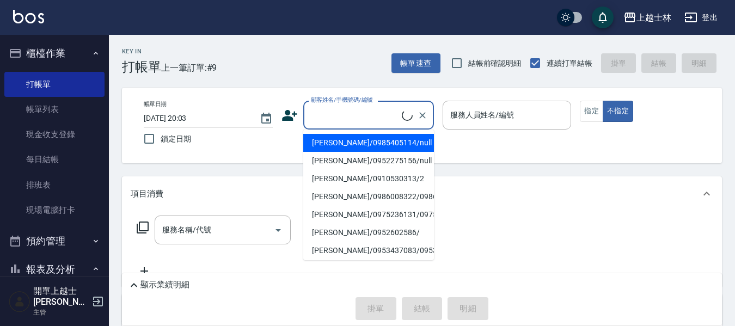
click at [371, 114] on input "顧客姓名/手機號碼/編號" at bounding box center [355, 115] width 94 height 19
click at [376, 146] on li "[PERSON_NAME]/0985405114/null" at bounding box center [368, 143] width 131 height 18
type input "[PERSON_NAME]/0985405114/null"
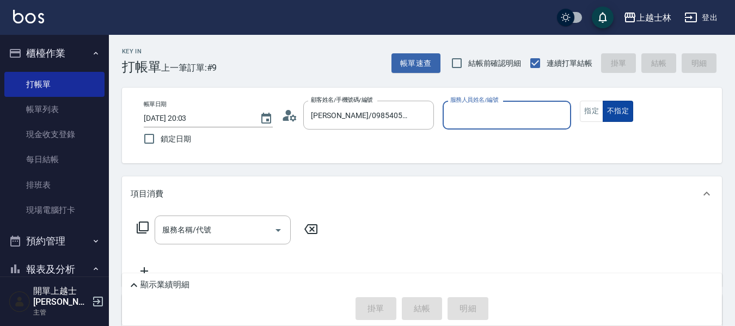
type input "[PERSON_NAME]-8"
click at [602, 112] on div "指定 不指定" at bounding box center [644, 111] width 129 height 21
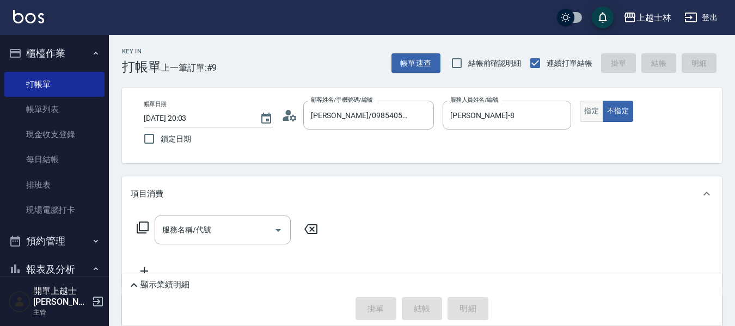
click at [594, 112] on button "指定" at bounding box center [591, 111] width 23 height 21
click at [141, 227] on icon at bounding box center [142, 227] width 13 height 13
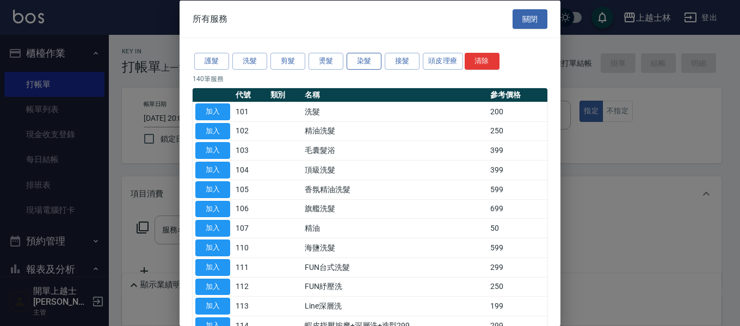
click at [356, 62] on button "染髮" at bounding box center [364, 61] width 35 height 17
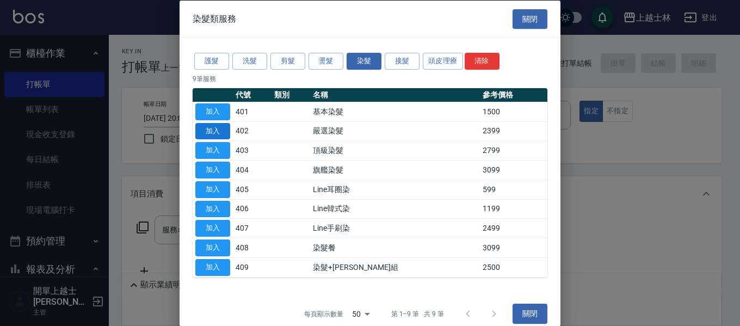
click at [210, 131] on button "加入" at bounding box center [212, 130] width 35 height 17
type input "嚴選染髮(402)"
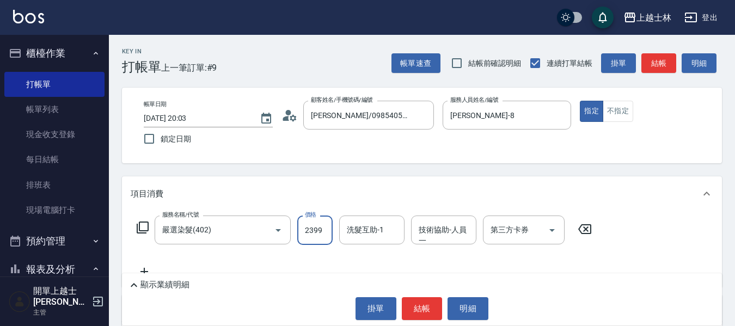
click at [303, 226] on input "2399" at bounding box center [314, 230] width 35 height 29
type input "4250"
click at [651, 65] on button "結帳" at bounding box center [658, 63] width 35 height 20
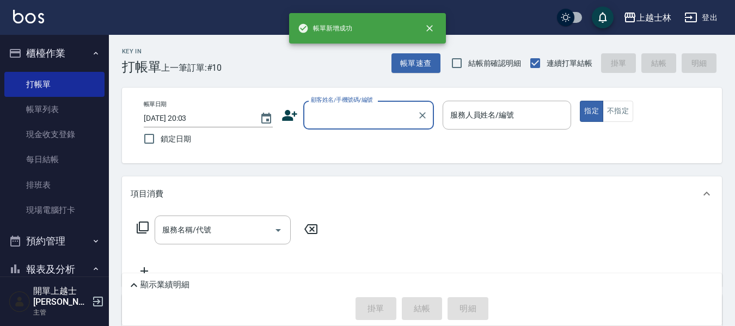
click at [359, 112] on input "顧客姓名/手機號碼/編號" at bounding box center [360, 115] width 104 height 19
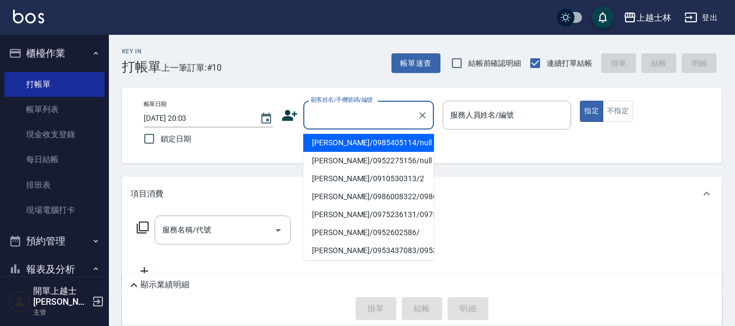
click at [387, 138] on li "[PERSON_NAME]/0985405114/null" at bounding box center [368, 143] width 131 height 18
type input "[PERSON_NAME]/0985405114/null"
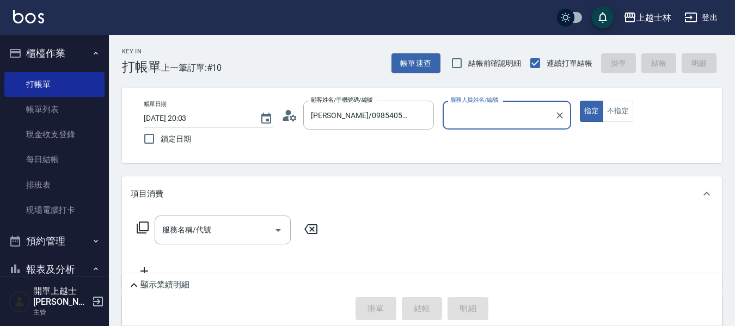
type input "[PERSON_NAME]-8"
click at [196, 234] on input "服務名稱/代號" at bounding box center [214, 229] width 110 height 19
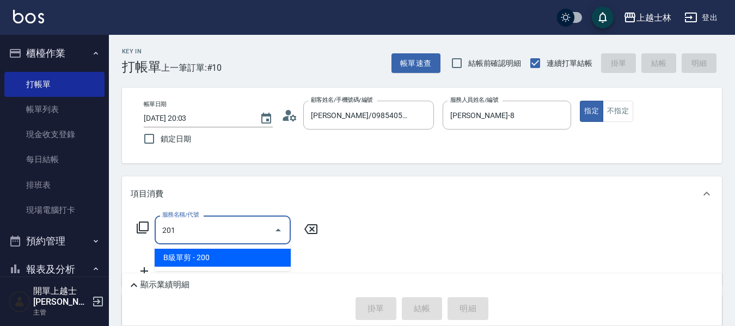
type input "B級單剪(201)"
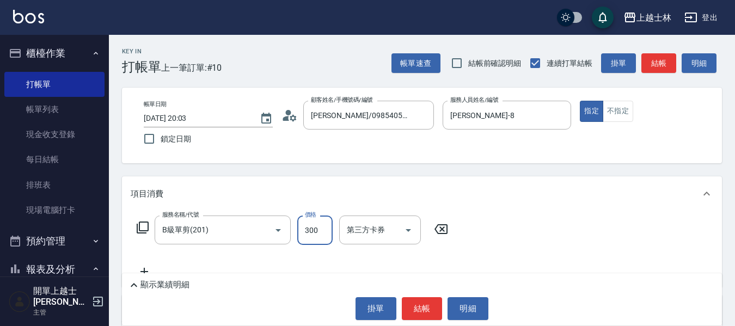
type input "300"
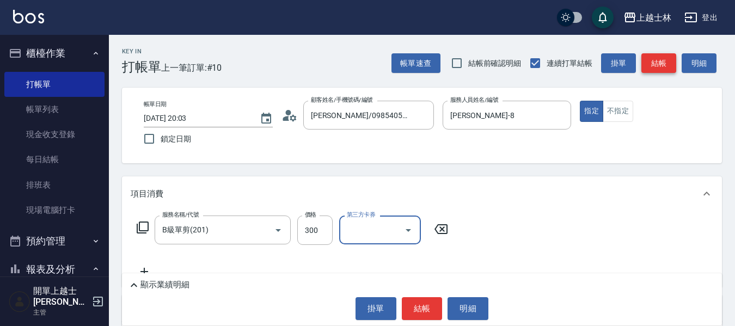
click at [664, 62] on button "結帳" at bounding box center [658, 63] width 35 height 20
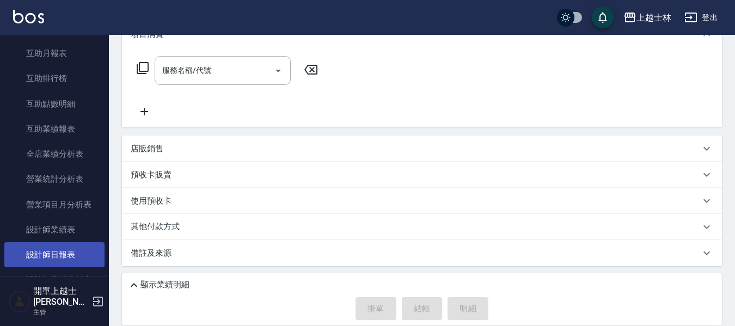
scroll to position [381, 0]
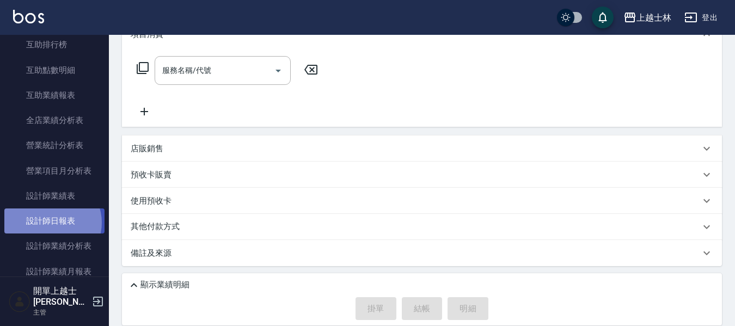
click at [51, 223] on link "設計師日報表" at bounding box center [54, 220] width 100 height 25
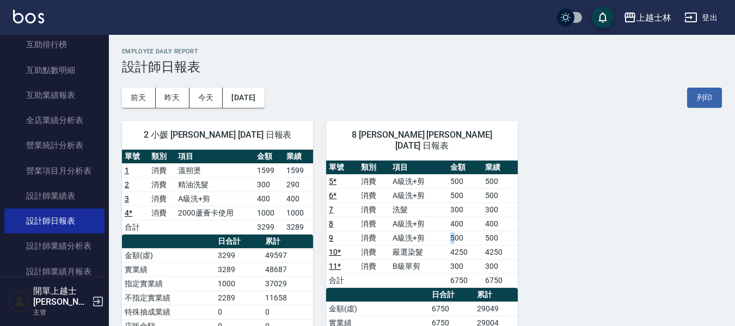
drag, startPoint x: 425, startPoint y: 230, endPoint x: 457, endPoint y: 230, distance: 31.6
click at [457, 231] on tr "9 消費 A級洗+剪 500 500" at bounding box center [421, 238] width 191 height 14
click at [463, 231] on td "500" at bounding box center [464, 238] width 35 height 14
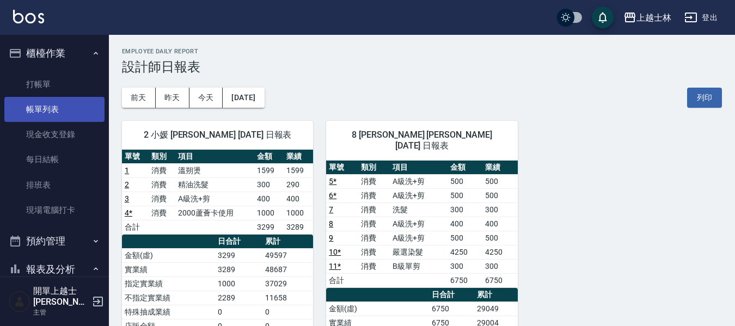
click at [56, 114] on link "帳單列表" at bounding box center [54, 109] width 100 height 25
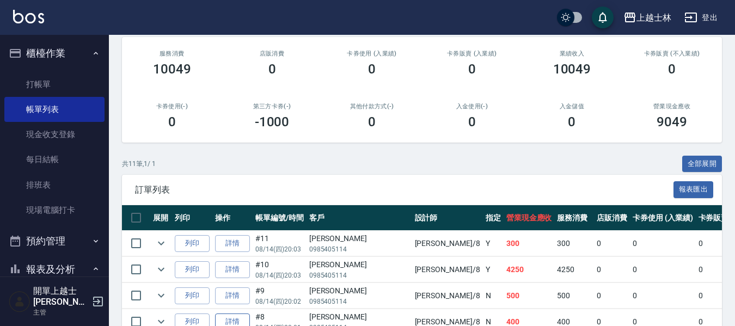
scroll to position [272, 0]
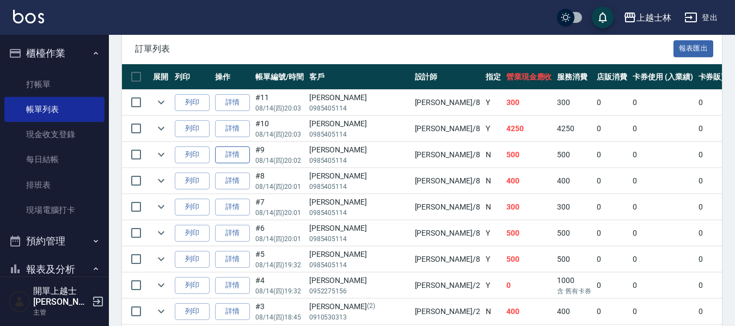
click at [230, 156] on link "詳情" at bounding box center [232, 154] width 35 height 17
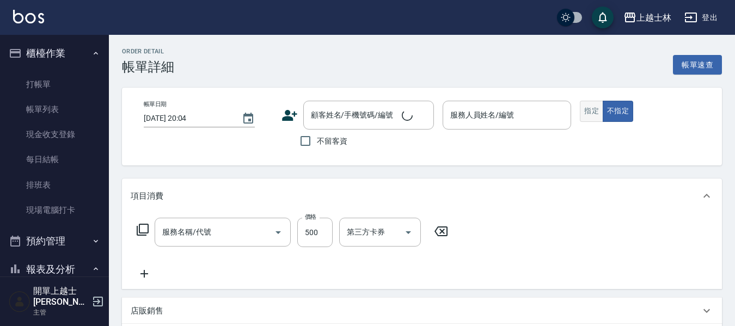
click at [587, 111] on button "指定" at bounding box center [591, 111] width 23 height 21
type input "[DATE] 20:02"
type input "[PERSON_NAME]-8"
type input "A級洗+剪(204)"
type input "[PERSON_NAME]/0985405114/null"
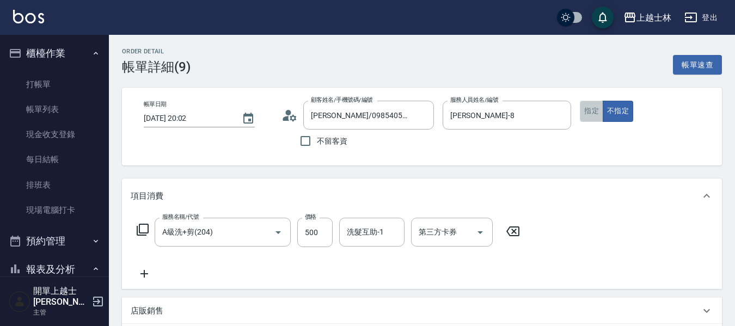
click at [587, 112] on button "指定" at bounding box center [591, 111] width 23 height 21
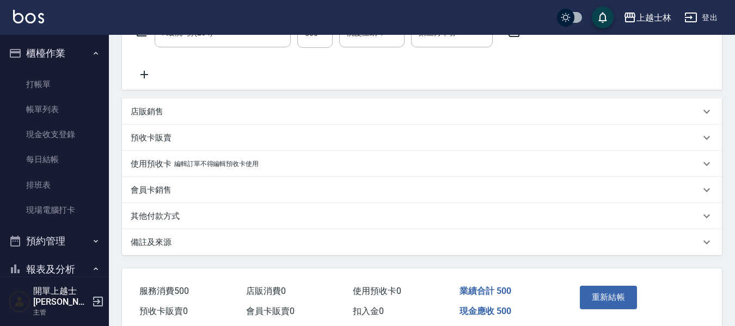
scroll to position [246, 0]
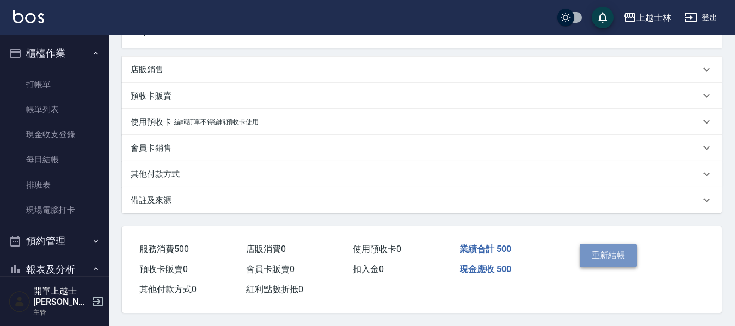
click at [616, 252] on button "重新結帳" at bounding box center [609, 255] width 58 height 23
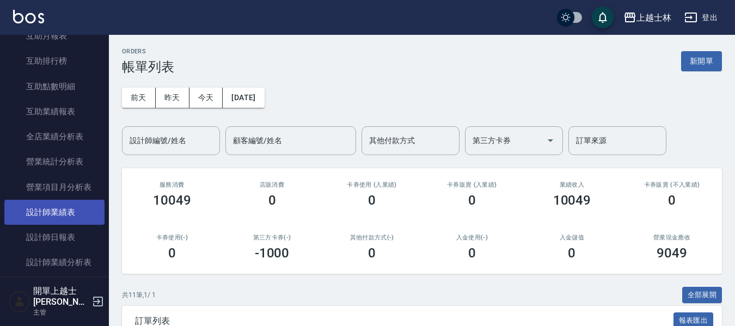
scroll to position [381, 0]
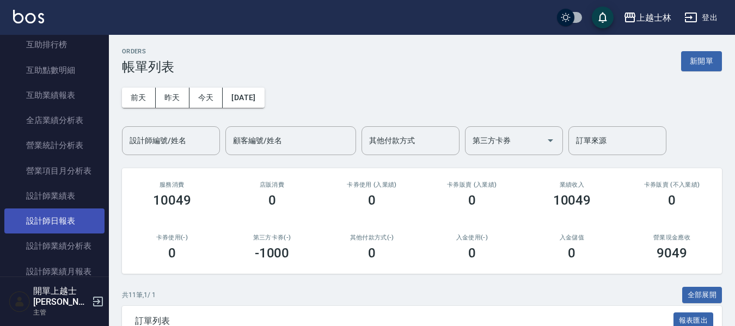
click at [67, 225] on link "設計師日報表" at bounding box center [54, 220] width 100 height 25
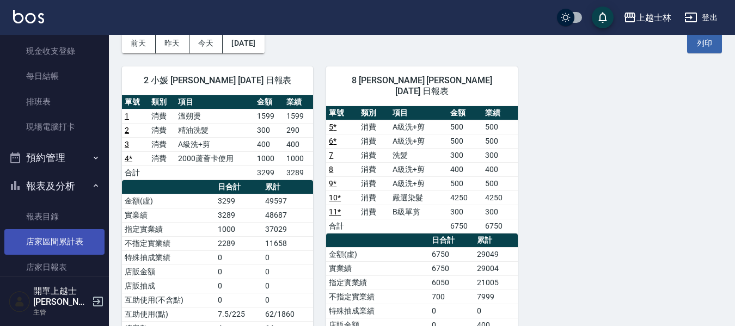
scroll to position [109, 0]
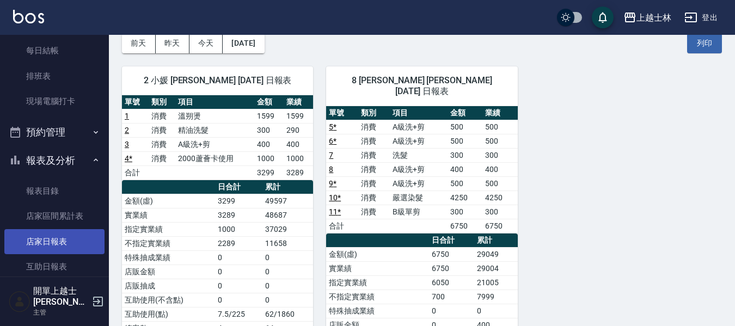
click at [62, 241] on link "店家日報表" at bounding box center [54, 241] width 100 height 25
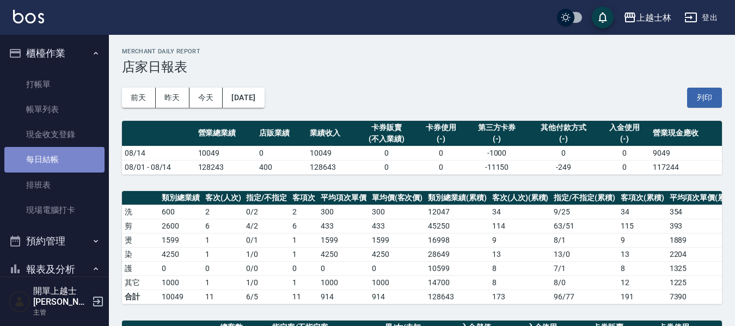
click at [55, 156] on link "每日結帳" at bounding box center [54, 159] width 100 height 25
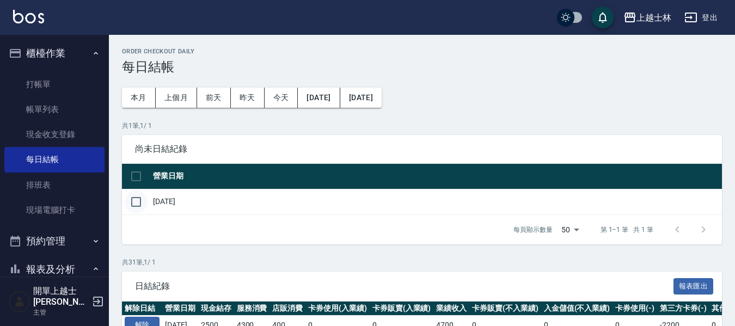
click at [136, 194] on input "checkbox" at bounding box center [136, 201] width 23 height 23
checkbox input "true"
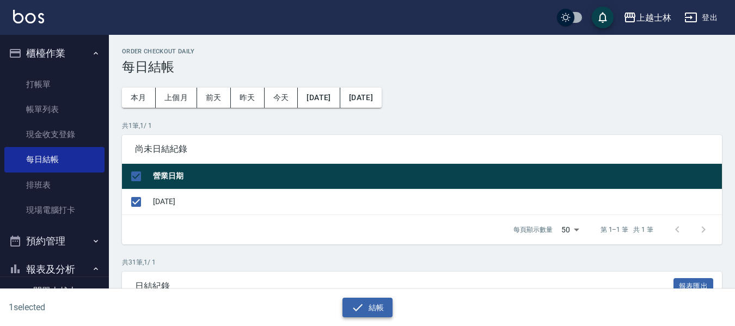
drag, startPoint x: 367, startPoint y: 295, endPoint x: 373, endPoint y: 306, distance: 13.2
click at [371, 300] on div "結帳" at bounding box center [363, 303] width 363 height 29
click at [374, 306] on button "結帳" at bounding box center [367, 308] width 51 height 20
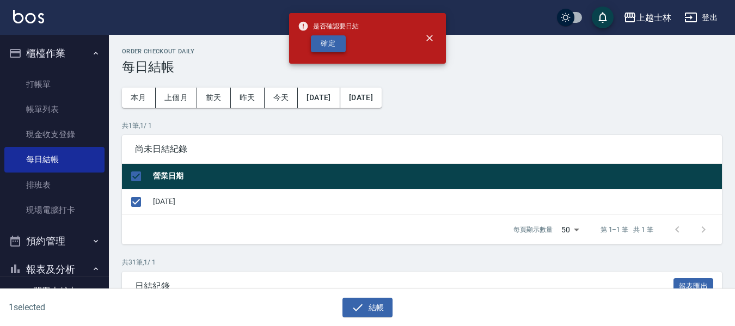
click at [330, 48] on button "確定" at bounding box center [328, 43] width 35 height 17
checkbox input "false"
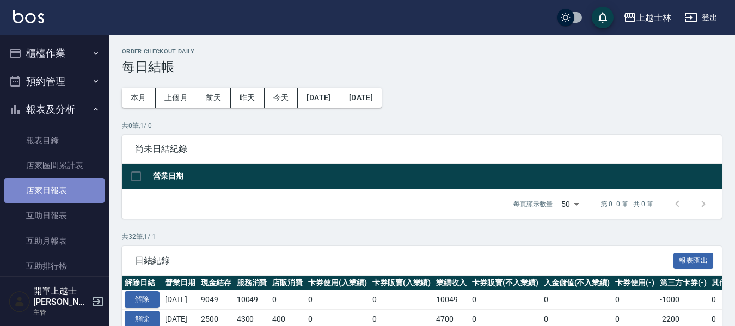
click at [75, 180] on link "店家日報表" at bounding box center [54, 190] width 100 height 25
